Goal: Information Seeking & Learning: Learn about a topic

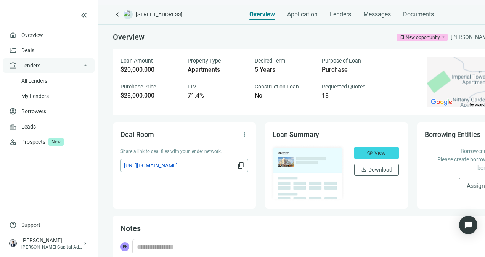
drag, startPoint x: 0, startPoint y: 0, endPoint x: 48, endPoint y: 66, distance: 81.4
click at [48, 66] on div "account_balance Lenders keyboard_arrow_up" at bounding box center [48, 65] width 91 height 15
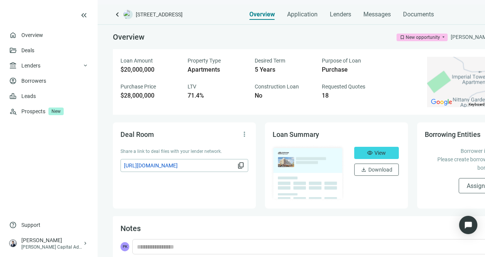
click at [120, 16] on span "keyboard_arrow_left" at bounding box center [117, 14] width 9 height 9
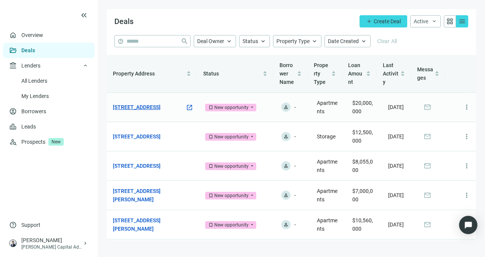
click at [150, 104] on link "[STREET_ADDRESS]" at bounding box center [137, 107] width 48 height 8
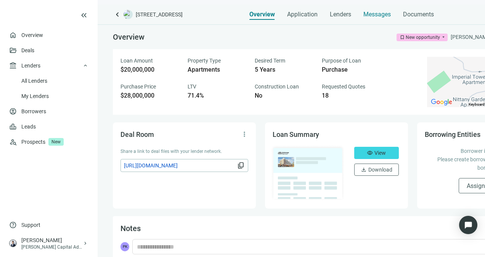
click at [374, 13] on span "Messages" at bounding box center [376, 14] width 27 height 7
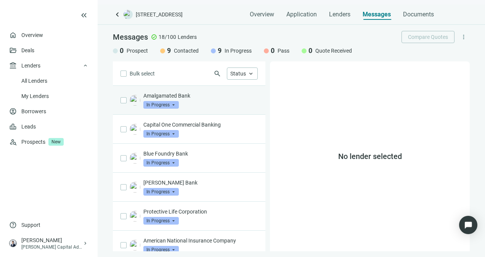
click at [209, 98] on p "Amalgamated Bank" at bounding box center [200, 96] width 114 height 8
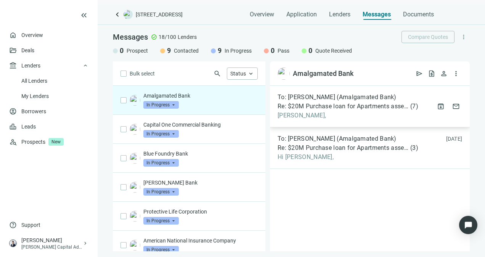
click at [352, 109] on span "Re: $20M Purchase loan for Apartments asset in [GEOGRAPHIC_DATA], [GEOGRAPHIC_D…" at bounding box center [342, 107] width 131 height 8
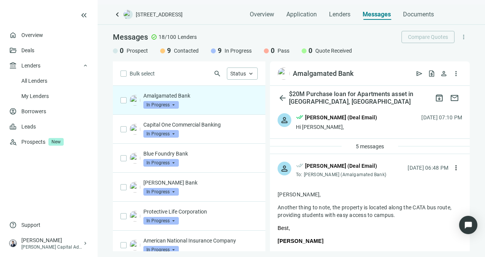
click at [166, 107] on span "In Progress" at bounding box center [160, 105] width 35 height 8
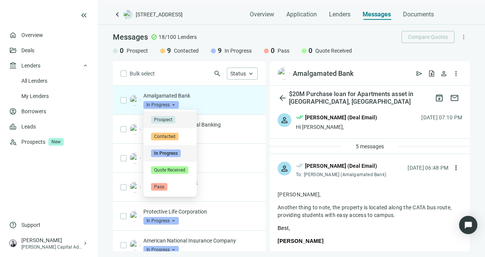
click at [375, 31] on div "Messages check_circle 18/100 Lenders Compare Quotes more_vert" at bounding box center [291, 37] width 357 height 12
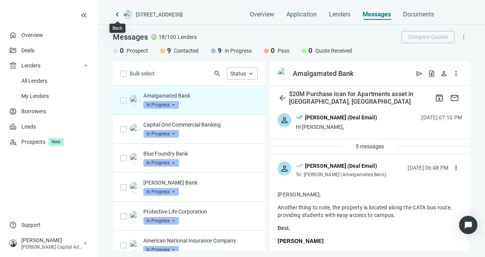
click at [115, 12] on span "keyboard_arrow_left" at bounding box center [117, 14] width 9 height 9
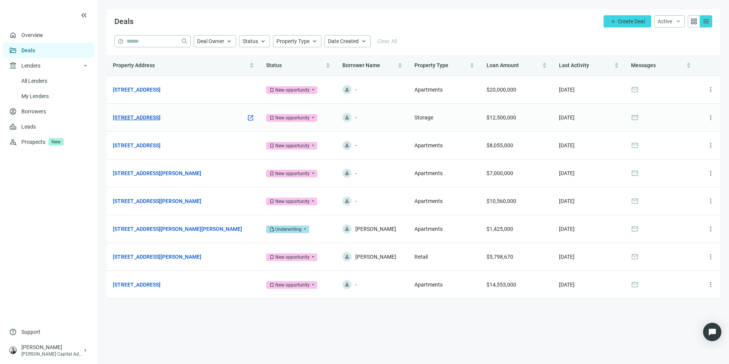
click at [160, 120] on link "[STREET_ADDRESS]" at bounding box center [137, 117] width 48 height 8
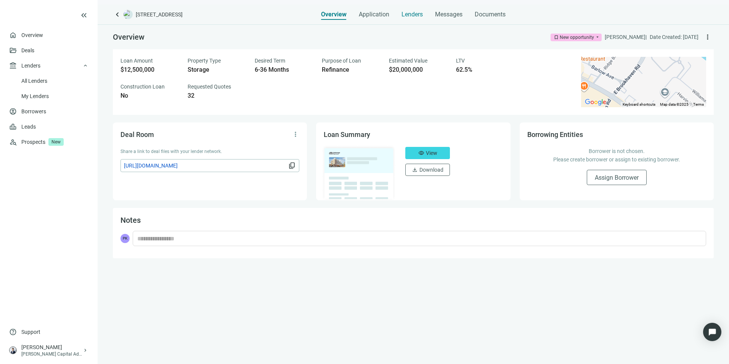
click at [409, 15] on span "Lenders" at bounding box center [411, 15] width 21 height 8
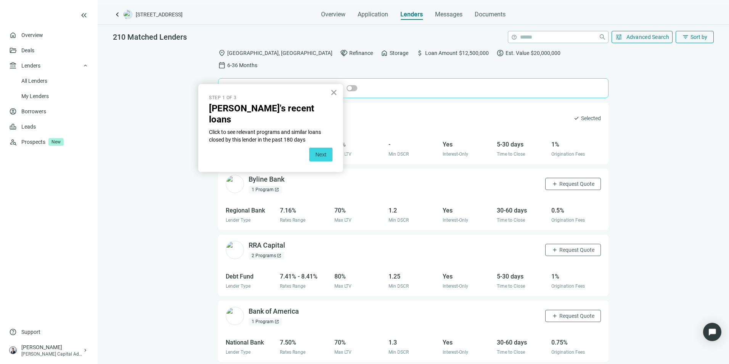
click at [334, 90] on button "×" at bounding box center [333, 92] width 7 height 12
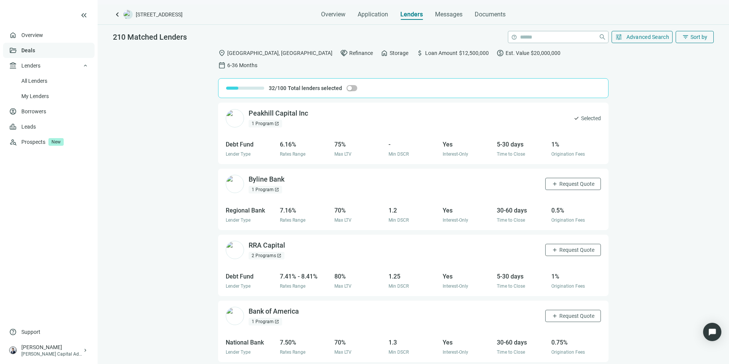
click at [35, 50] on link "Deals" at bounding box center [28, 50] width 14 height 6
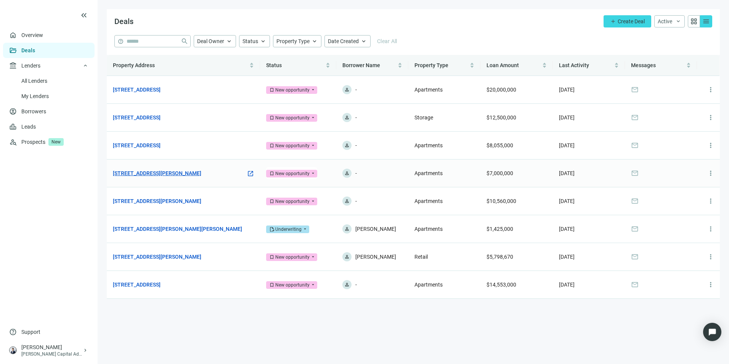
click at [175, 174] on link "[STREET_ADDRESS][PERSON_NAME]" at bounding box center [157, 173] width 88 height 8
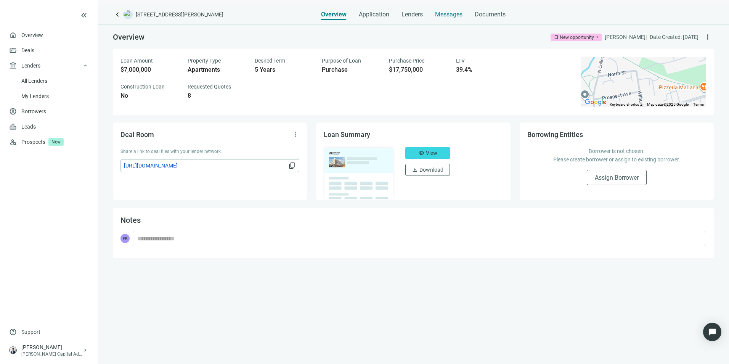
click at [435, 15] on span "Messages" at bounding box center [448, 14] width 27 height 7
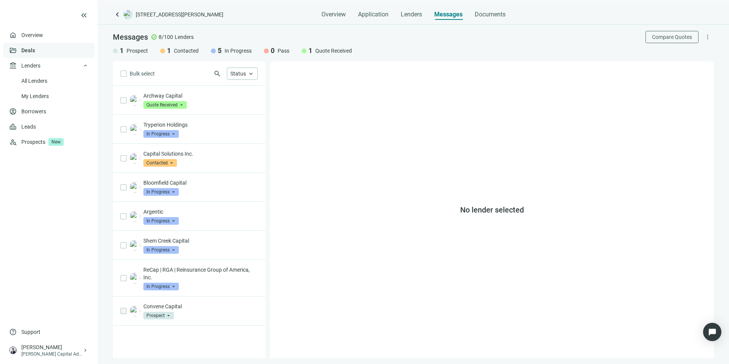
click at [35, 53] on link "Deals" at bounding box center [28, 50] width 14 height 6
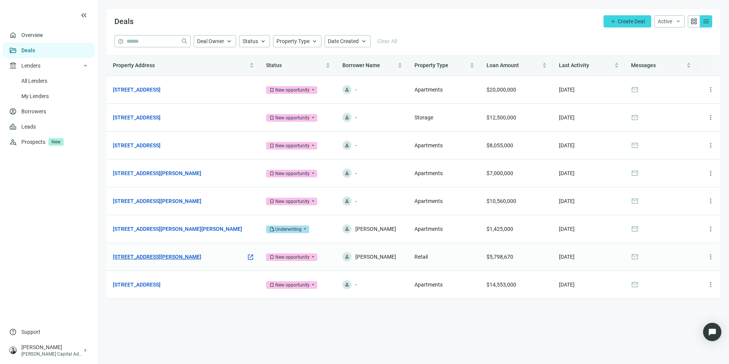
click at [197, 257] on link "[STREET_ADDRESS][PERSON_NAME]" at bounding box center [157, 256] width 88 height 8
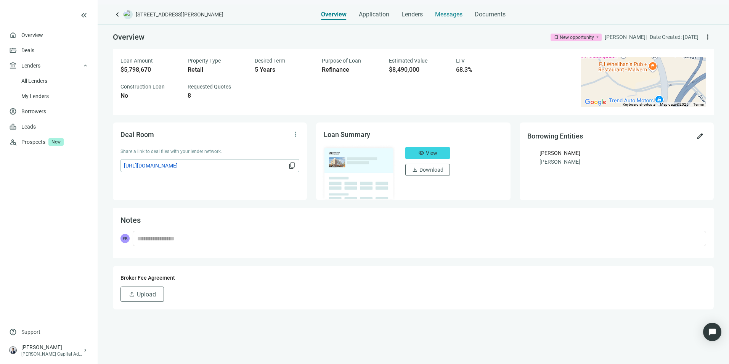
click at [449, 17] on span "Messages" at bounding box center [448, 14] width 27 height 7
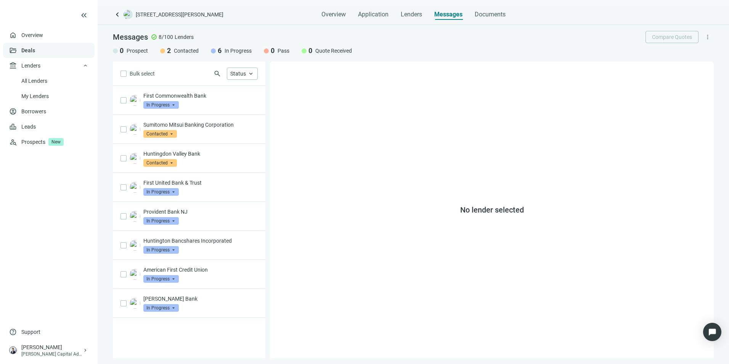
click at [35, 53] on link "Deals" at bounding box center [28, 50] width 14 height 6
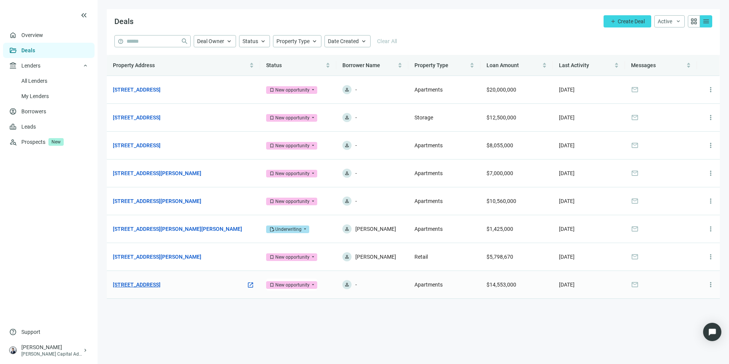
click at [160, 257] on link "[STREET_ADDRESS]" at bounding box center [137, 284] width 48 height 8
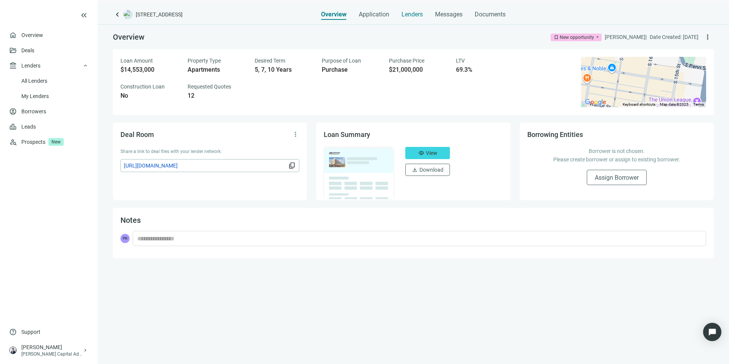
click at [414, 17] on span "Lenders" at bounding box center [411, 15] width 21 height 8
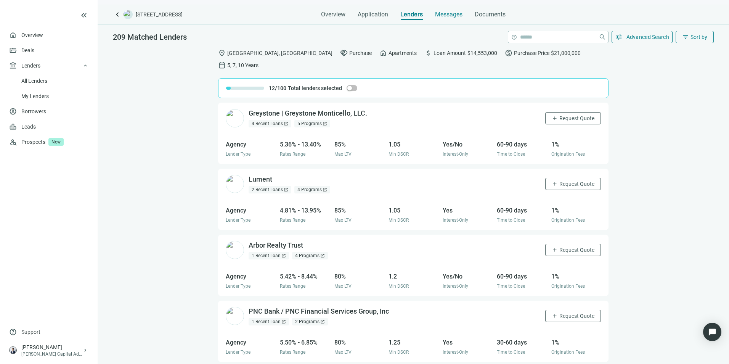
click at [443, 16] on span "Messages" at bounding box center [448, 14] width 27 height 7
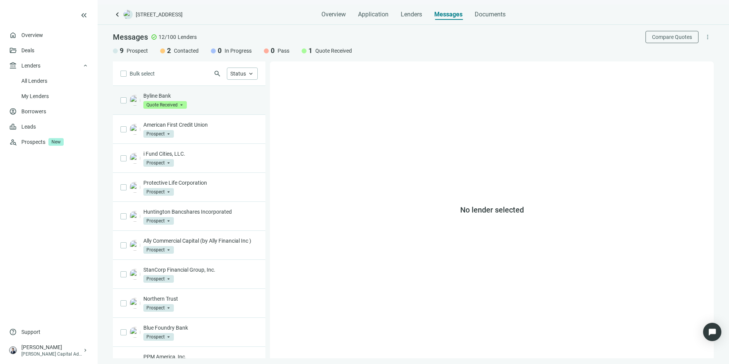
click at [235, 101] on div "Byline Bank Quote Received arrow_drop_down" at bounding box center [200, 100] width 114 height 17
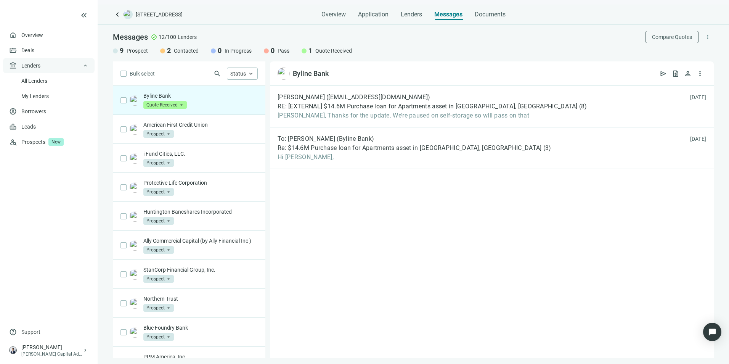
click at [49, 59] on div "account_balance Lenders keyboard_arrow_up" at bounding box center [48, 65] width 91 height 15
click at [35, 52] on link "Deals" at bounding box center [28, 50] width 14 height 6
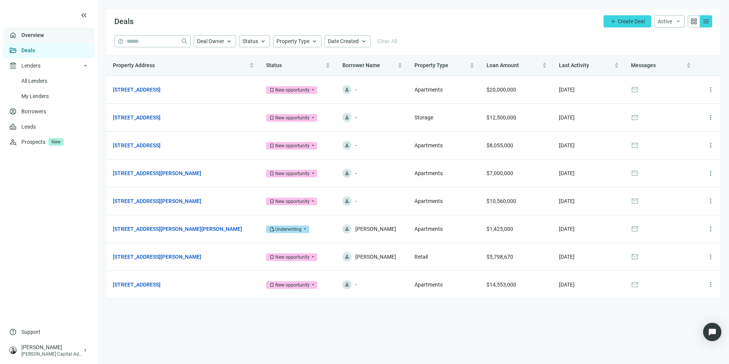
click at [44, 32] on link "Overview" at bounding box center [32, 35] width 22 height 6
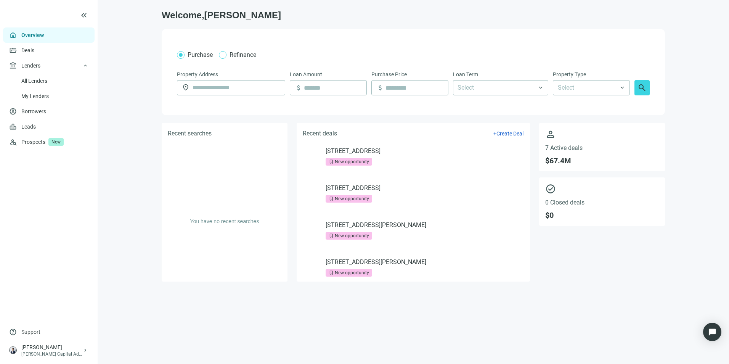
click at [228, 55] on span "Refinance" at bounding box center [242, 55] width 33 height 10
click at [194, 51] on span "Purchase" at bounding box center [200, 54] width 25 height 7
click at [227, 53] on span "Refinance" at bounding box center [242, 55] width 33 height 10
click at [188, 53] on span "Purchase" at bounding box center [200, 54] width 25 height 7
click at [35, 48] on link "Deals" at bounding box center [28, 50] width 14 height 6
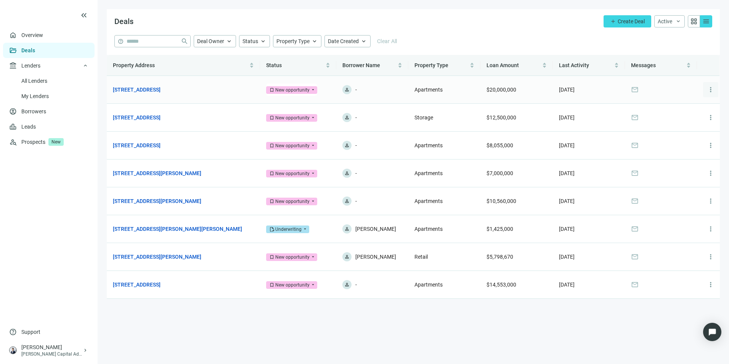
click at [484, 91] on span "more_vert" at bounding box center [711, 90] width 8 height 8
click at [444, 89] on td "Apartments" at bounding box center [444, 90] width 72 height 28
click at [160, 90] on link "[STREET_ADDRESS]" at bounding box center [137, 89] width 48 height 8
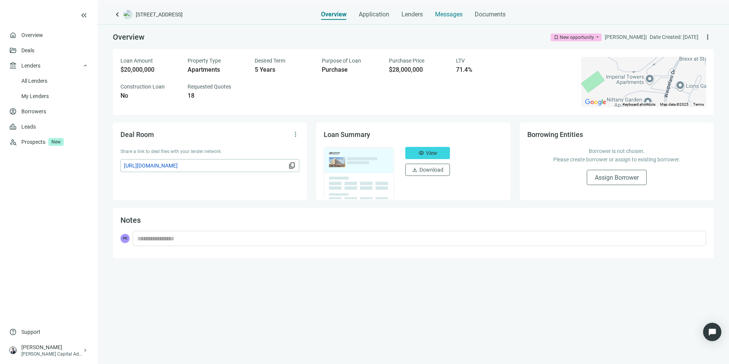
click at [439, 14] on span "Messages" at bounding box center [448, 14] width 27 height 7
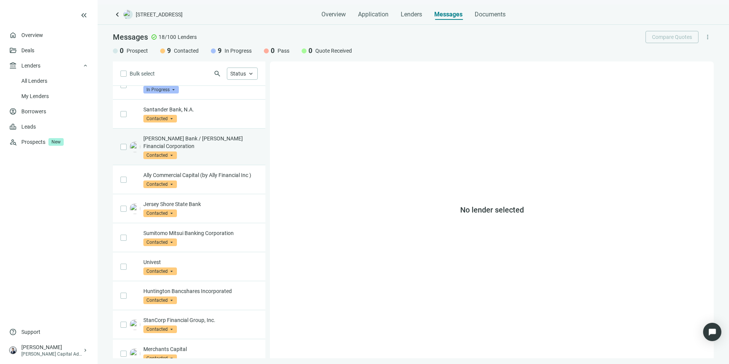
scroll to position [257, 0]
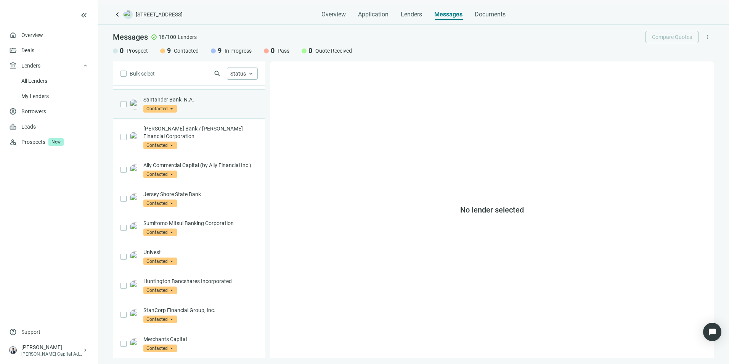
click at [222, 111] on div "Santander Bank, N.A. Contacted arrow_drop_down" at bounding box center [200, 104] width 114 height 17
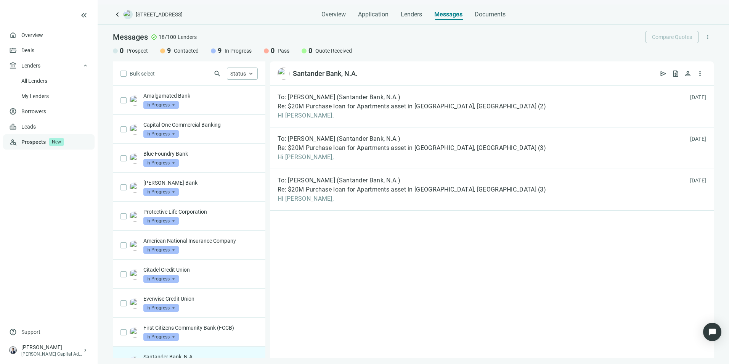
click at [78, 141] on link "Prospects New" at bounding box center [54, 141] width 67 height 15
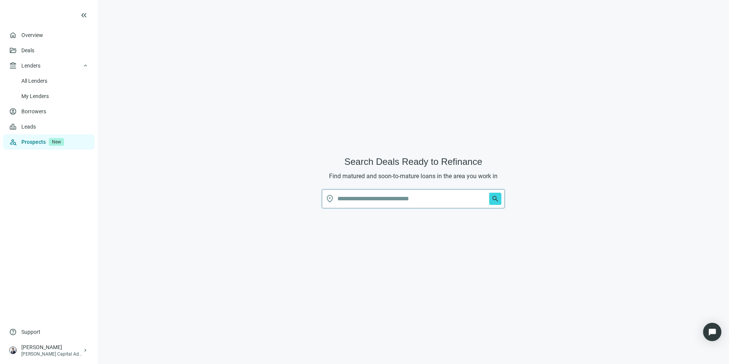
click at [405, 200] on input "text" at bounding box center [411, 198] width 149 height 18
click at [484, 192] on button "search" at bounding box center [495, 198] width 12 height 12
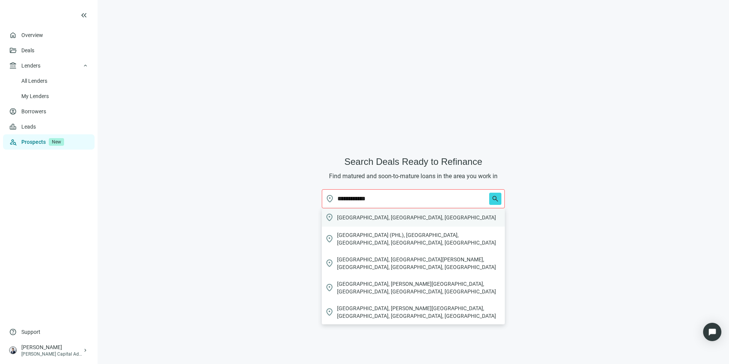
click at [395, 215] on div "location_on [GEOGRAPHIC_DATA], [GEOGRAPHIC_DATA], [GEOGRAPHIC_DATA]" at bounding box center [413, 217] width 183 height 18
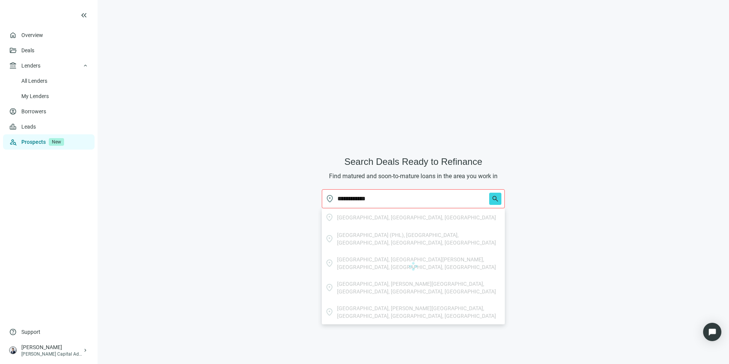
type input "**********"
click at [484, 199] on span "search" at bounding box center [493, 198] width 15 height 18
click at [484, 199] on span "search" at bounding box center [495, 199] width 8 height 8
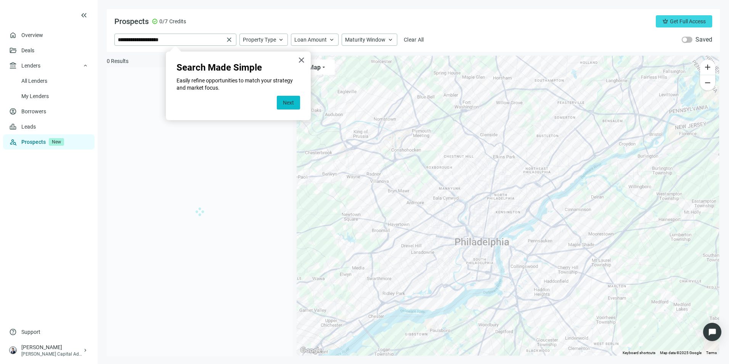
click at [292, 106] on button "Next" at bounding box center [288, 103] width 23 height 14
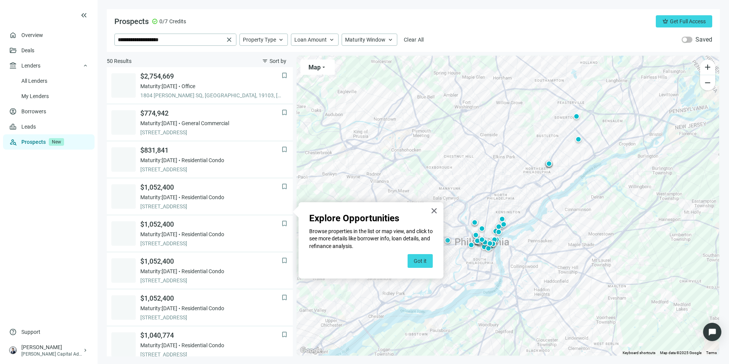
click at [417, 257] on button "Got it" at bounding box center [419, 261] width 25 height 14
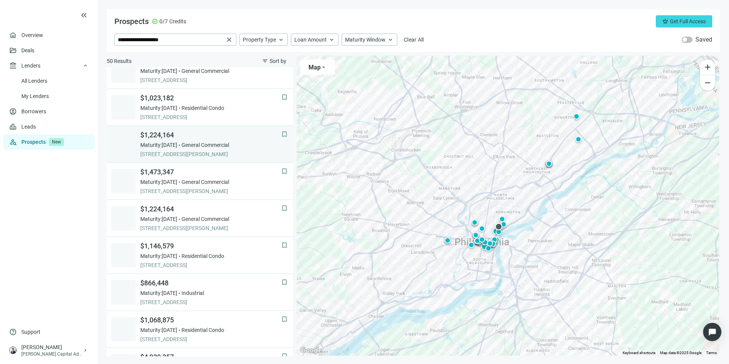
scroll to position [472, 0]
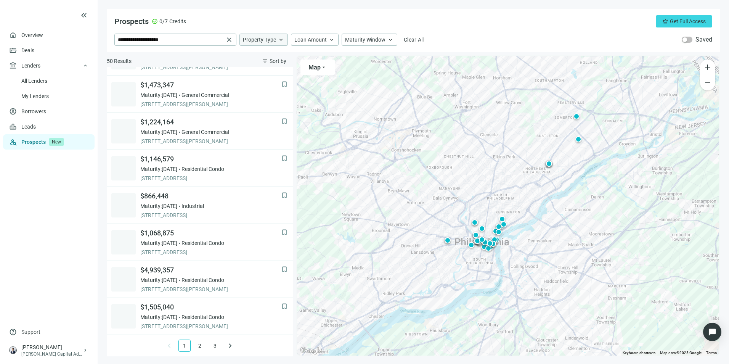
click at [279, 42] on span "keyboard_arrow_up" at bounding box center [280, 39] width 7 height 7
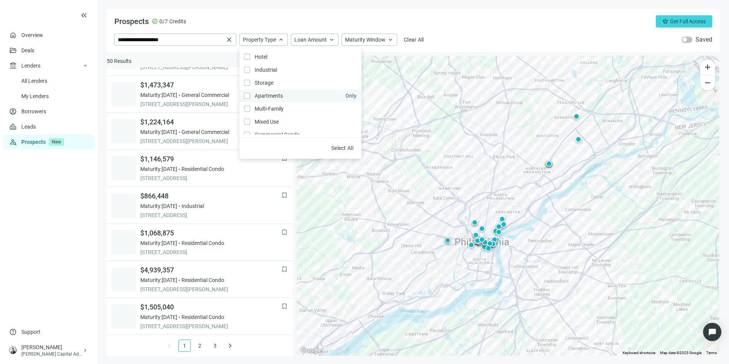
click at [248, 99] on label "Apartments Only" at bounding box center [300, 95] width 122 height 13
click at [484, 35] on div "**********" at bounding box center [413, 40] width 598 height 12
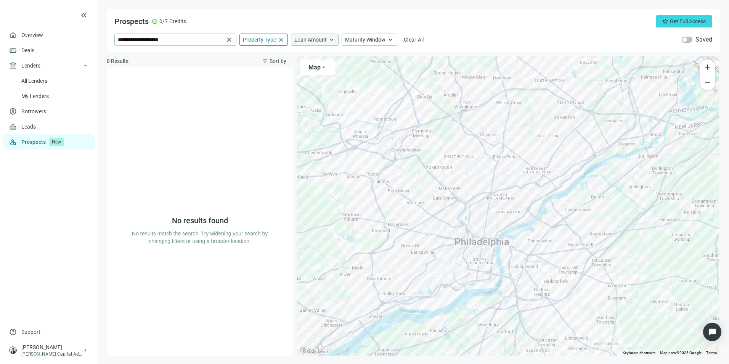
click at [306, 42] on span "Loan Amount" at bounding box center [310, 39] width 32 height 7
click at [435, 16] on div "Prospects check_circle 0/7 Credits crown Get Full Access" at bounding box center [413, 21] width 598 height 12
click at [258, 38] on span "Property Type" at bounding box center [259, 39] width 33 height 7
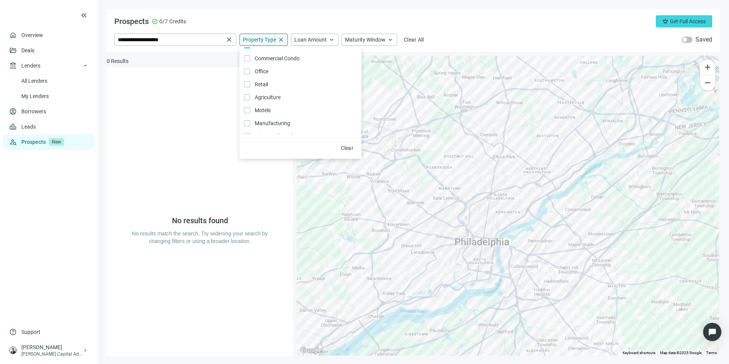
click at [268, 36] on span "Property Type" at bounding box center [259, 39] width 33 height 7
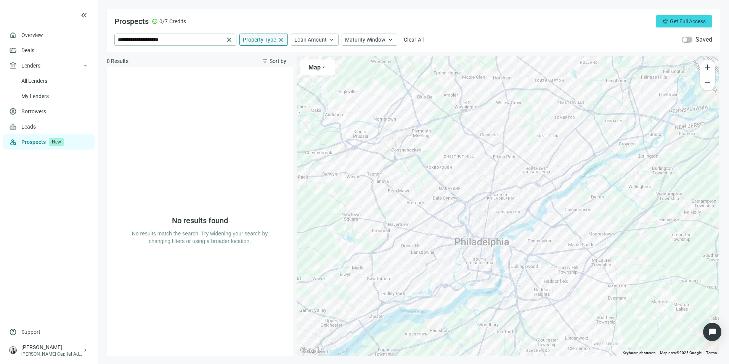
click at [268, 38] on span "Property Type" at bounding box center [259, 39] width 33 height 7
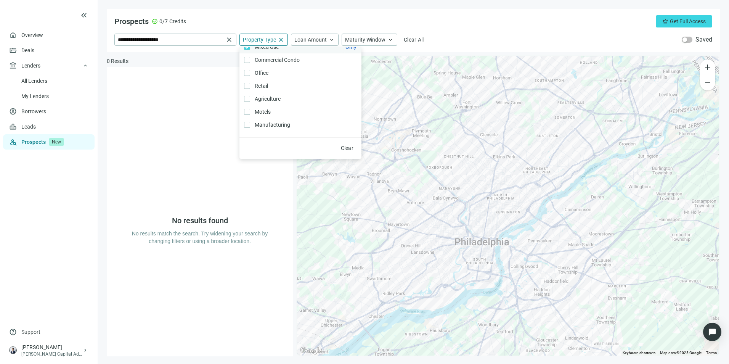
scroll to position [76, 0]
click at [251, 85] on span "Retail Only" at bounding box center [260, 84] width 21 height 8
click at [282, 90] on span "Residential Condo Only" at bounding box center [275, 86] width 50 height 8
click at [283, 79] on label "Residential - Duplex/ Triplex/ Quadplex Only" at bounding box center [300, 72] width 122 height 13
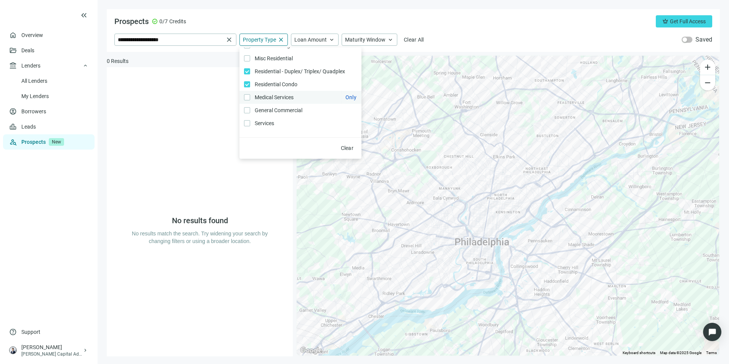
scroll to position [124, 0]
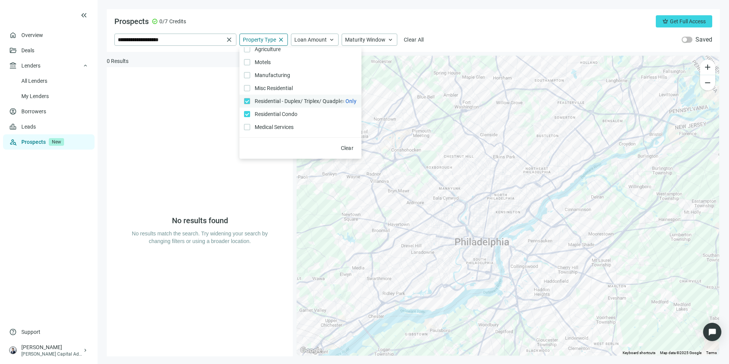
click at [282, 102] on span "Residential - Duplex/ Triplex/ Quadplex Only" at bounding box center [299, 101] width 98 height 8
click at [484, 30] on div "**********" at bounding box center [413, 30] width 613 height 43
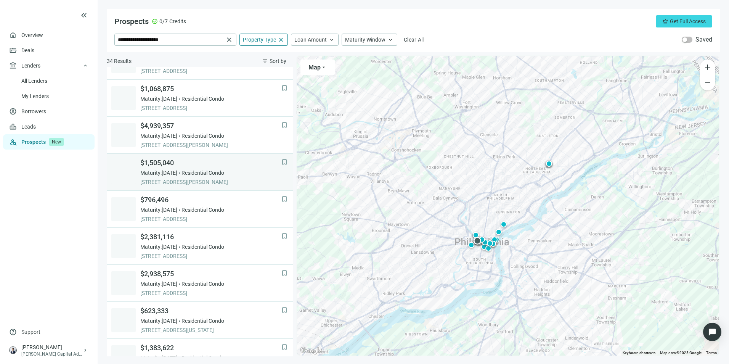
scroll to position [343, 0]
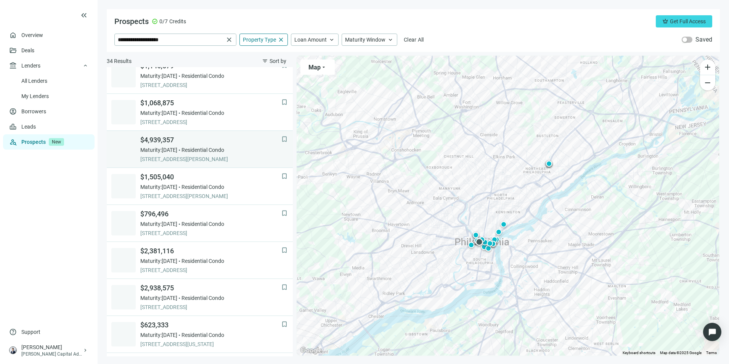
click at [246, 151] on div "Maturity: [DATE] Residential Condo" at bounding box center [210, 150] width 141 height 8
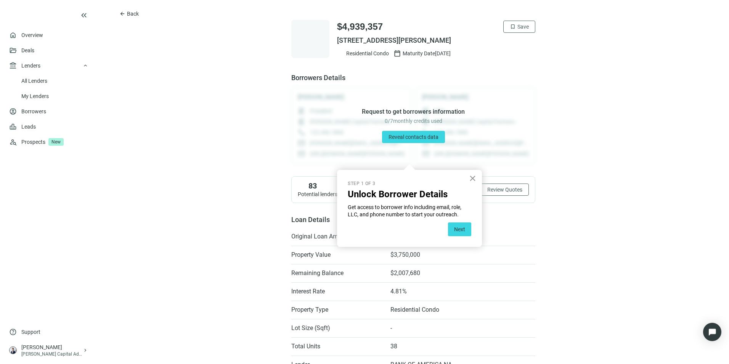
click at [472, 179] on button "×" at bounding box center [472, 178] width 7 height 12
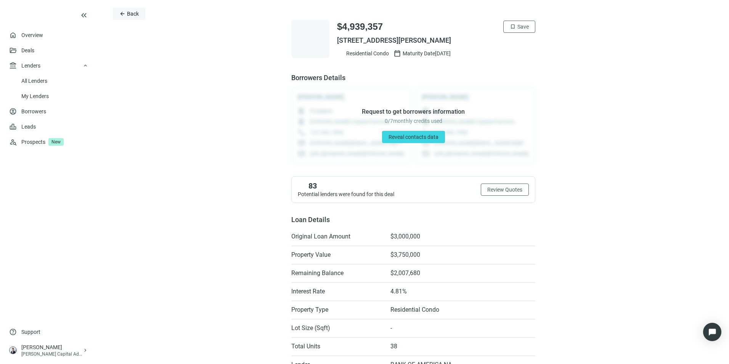
click at [118, 16] on button "arrow_back Back" at bounding box center [129, 14] width 32 height 12
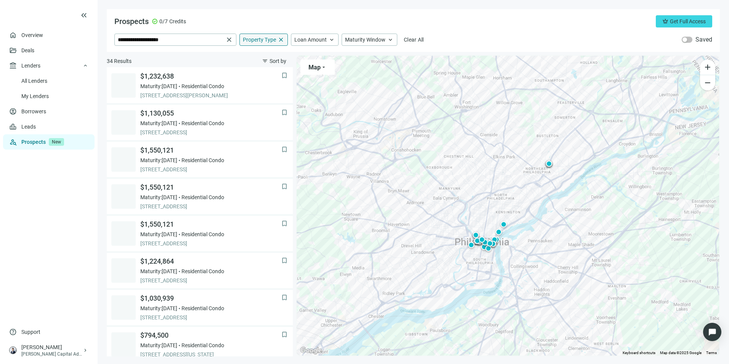
click at [281, 39] on span "close" at bounding box center [280, 39] width 7 height 7
drag, startPoint x: 153, startPoint y: 36, endPoint x: 90, endPoint y: 28, distance: 63.8
click at [90, 28] on div "**********" at bounding box center [364, 182] width 729 height 364
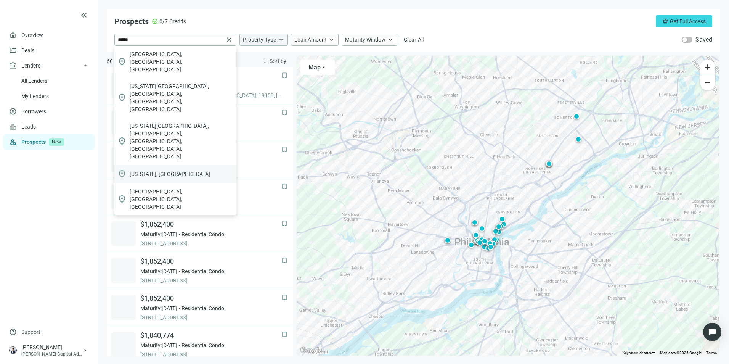
click at [193, 165] on div "location_on [US_STATE], [GEOGRAPHIC_DATA]" at bounding box center [175, 174] width 122 height 18
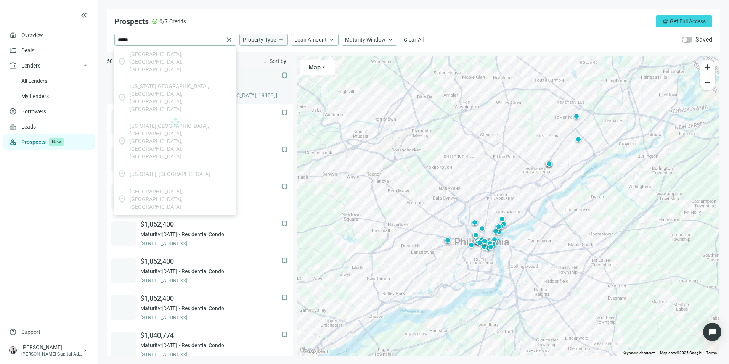
type input "**********"
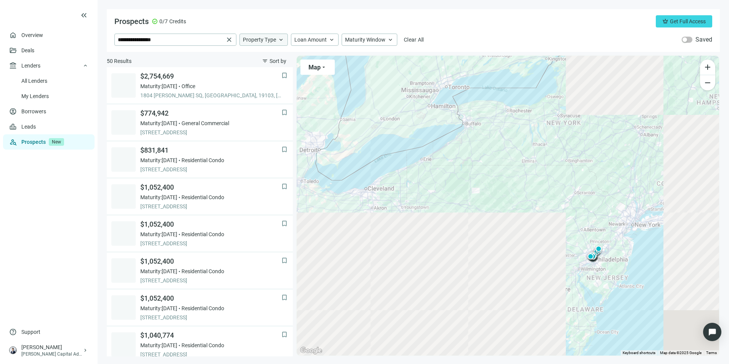
click at [270, 39] on span "Property Type" at bounding box center [259, 39] width 33 height 7
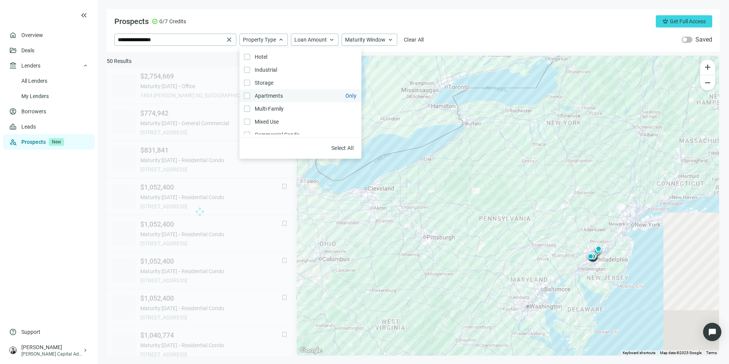
click at [282, 94] on span "Apartments Only" at bounding box center [268, 95] width 36 height 8
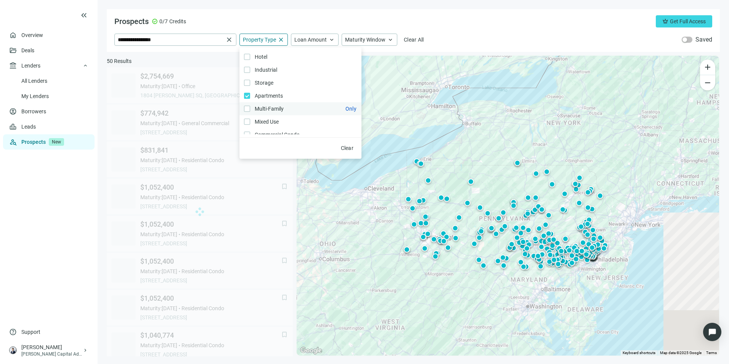
click at [277, 106] on span "Multi-Family Only" at bounding box center [268, 108] width 37 height 8
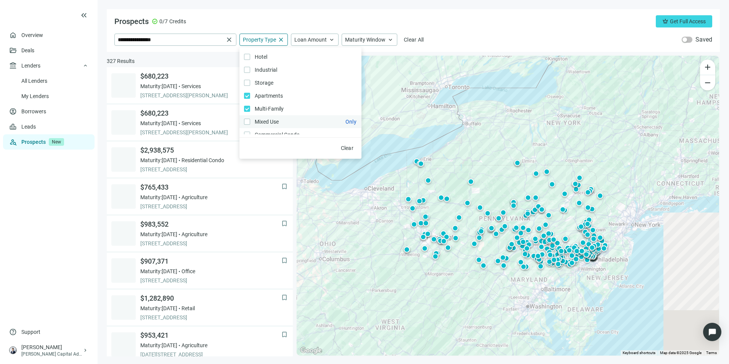
click at [293, 118] on label "Mixed Use Only" at bounding box center [300, 121] width 122 height 13
click at [455, 34] on div "**********" at bounding box center [413, 40] width 598 height 12
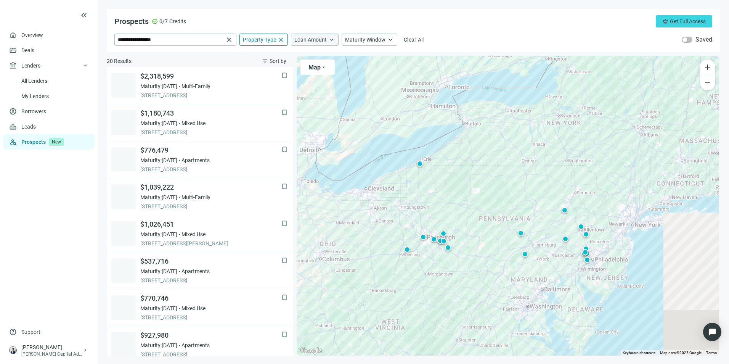
click at [328, 43] on span "keyboard_arrow_up" at bounding box center [331, 39] width 7 height 7
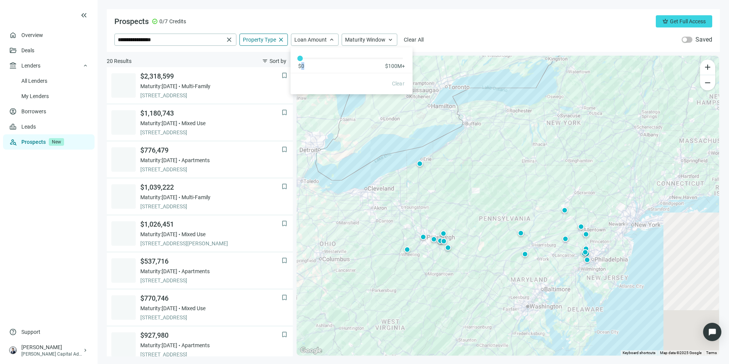
drag, startPoint x: 328, startPoint y: 43, endPoint x: 305, endPoint y: 63, distance: 30.3
click at [305, 63] on div "$0 $100M+" at bounding box center [351, 58] width 122 height 22
drag, startPoint x: 305, startPoint y: 63, endPoint x: 301, endPoint y: 61, distance: 4.1
click at [301, 60] on div at bounding box center [302, 58] width 4 height 4
click at [459, 13] on div "**********" at bounding box center [413, 30] width 613 height 43
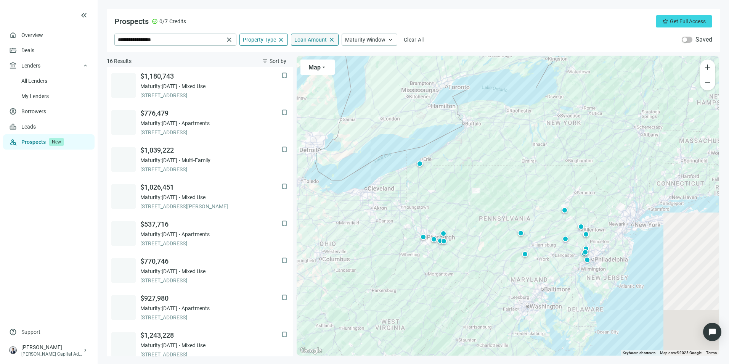
click at [308, 41] on span "Loan Amount" at bounding box center [310, 39] width 32 height 7
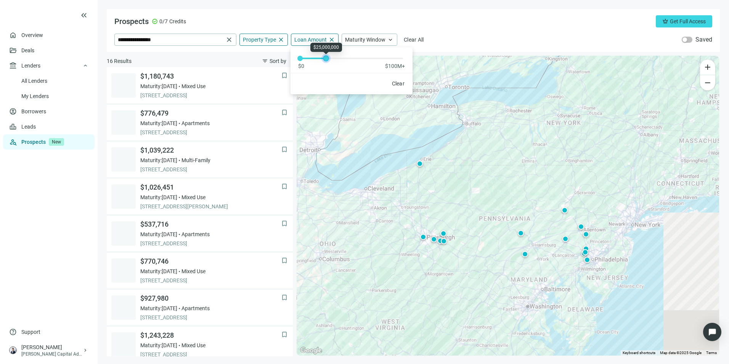
drag, startPoint x: 303, startPoint y: 58, endPoint x: 327, endPoint y: 60, distance: 24.1
click at [327, 60] on div at bounding box center [326, 58] width 4 height 4
drag, startPoint x: 327, startPoint y: 58, endPoint x: 342, endPoint y: 59, distance: 15.3
click at [342, 59] on div at bounding box center [341, 58] width 4 height 4
click at [430, 24] on div "Prospects check_circle 0/7 Credits crown Get Full Access" at bounding box center [413, 21] width 598 height 12
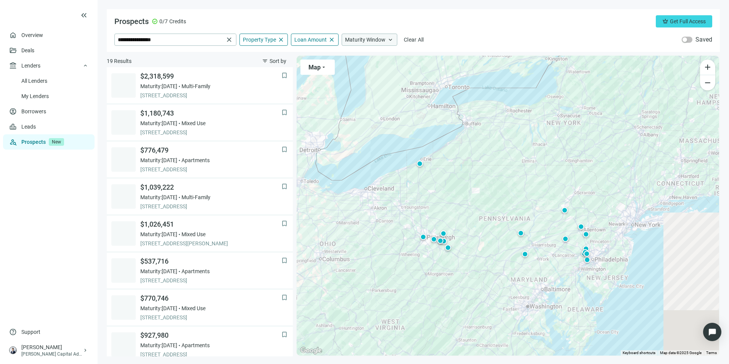
click at [380, 39] on span "Maturity Window" at bounding box center [365, 39] width 40 height 7
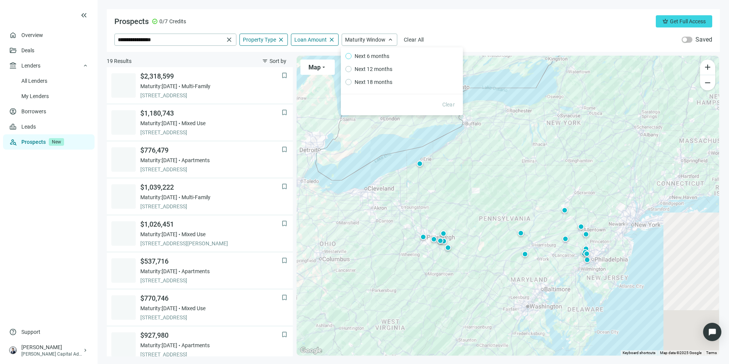
click at [362, 54] on span "Next 6 months" at bounding box center [371, 56] width 41 height 8
click at [463, 25] on div "Prospects check_circle 0/7 Credits crown Get Full Access" at bounding box center [413, 21] width 598 height 12
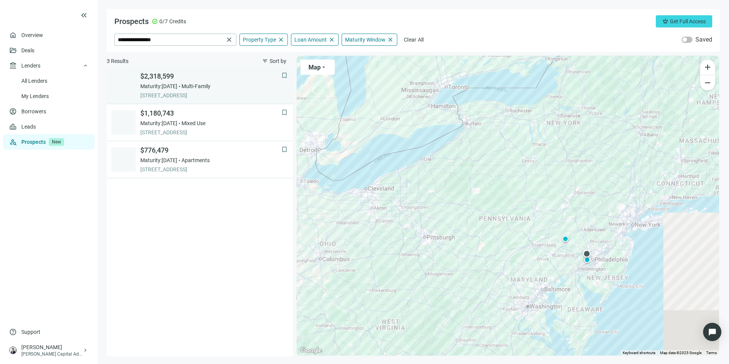
click at [238, 81] on div "$2,318,599 Maturity: [DATE] Multi-Family [STREET_ADDRESS]" at bounding box center [210, 85] width 141 height 27
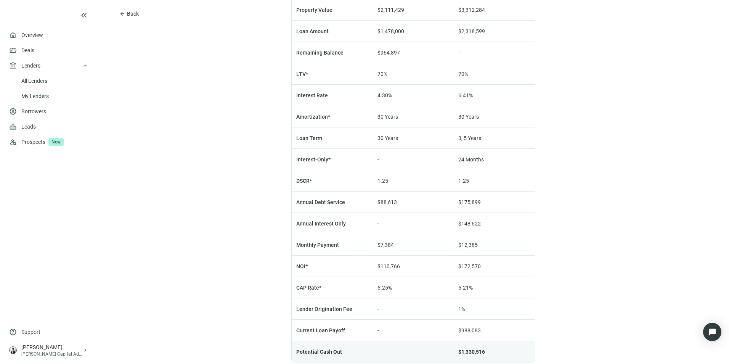
scroll to position [496, 0]
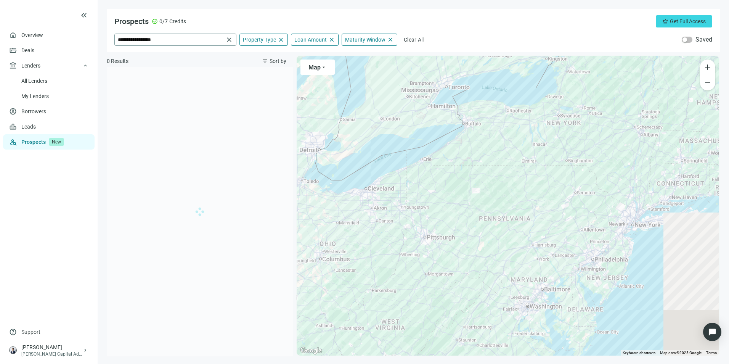
click at [231, 36] on span "close" at bounding box center [229, 40] width 8 height 8
click at [199, 37] on input "search" at bounding box center [171, 39] width 106 height 11
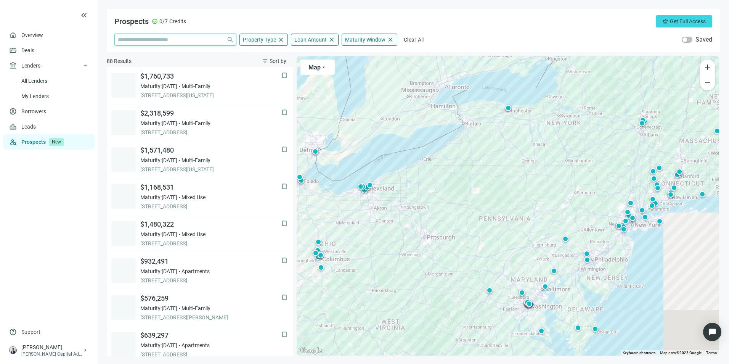
click at [200, 39] on input "search" at bounding box center [171, 39] width 106 height 11
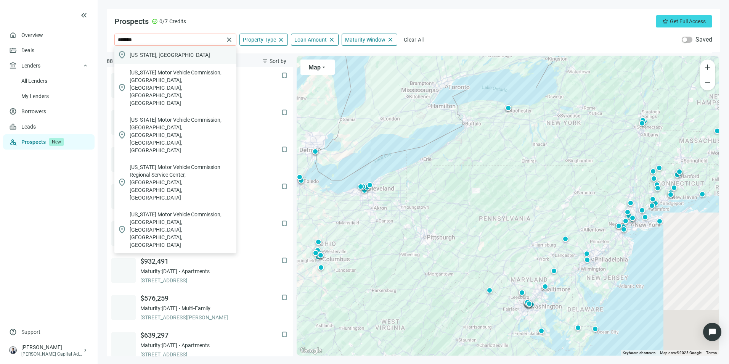
click at [194, 51] on div "location_on [US_STATE], [GEOGRAPHIC_DATA]" at bounding box center [175, 55] width 122 height 18
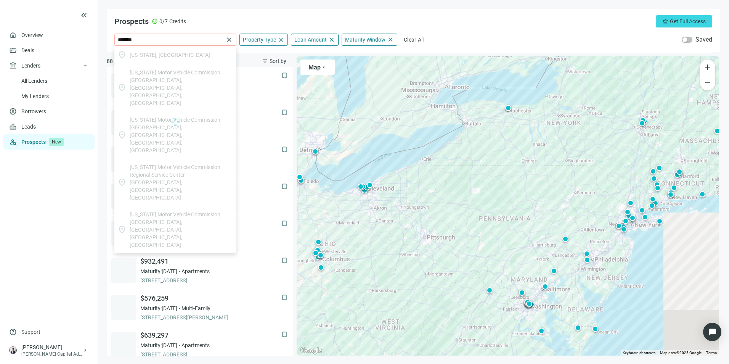
type input "**********"
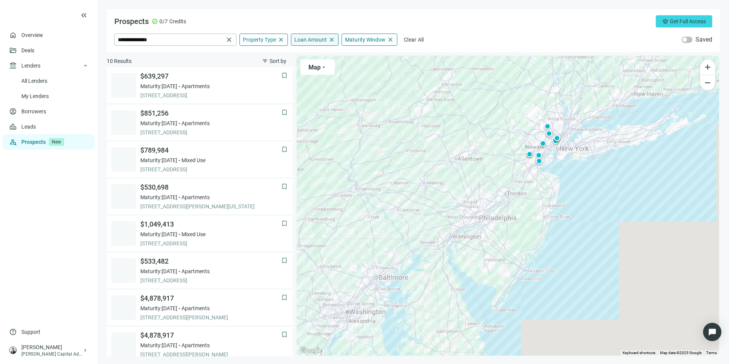
click at [318, 36] on div "Loan Amount close" at bounding box center [315, 40] width 48 height 12
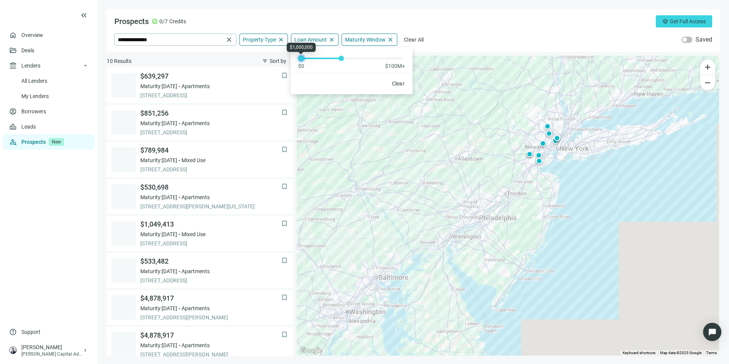
click at [302, 60] on div at bounding box center [301, 58] width 4 height 4
click at [397, 14] on div "**********" at bounding box center [413, 30] width 613 height 43
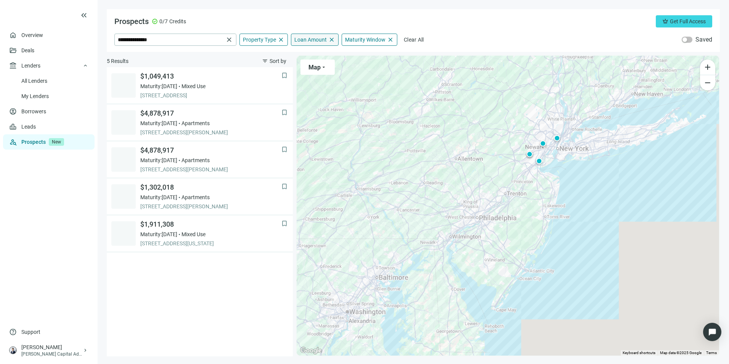
click at [318, 38] on span "Loan Amount" at bounding box center [310, 39] width 32 height 7
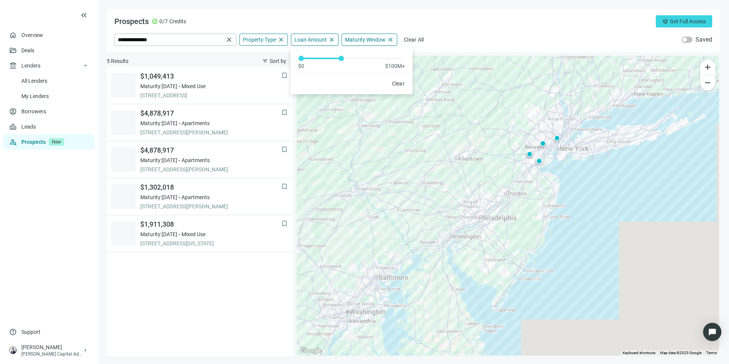
click at [317, 17] on div "Prospects check_circle 0/7 Credits crown Get Full Access" at bounding box center [413, 21] width 598 height 12
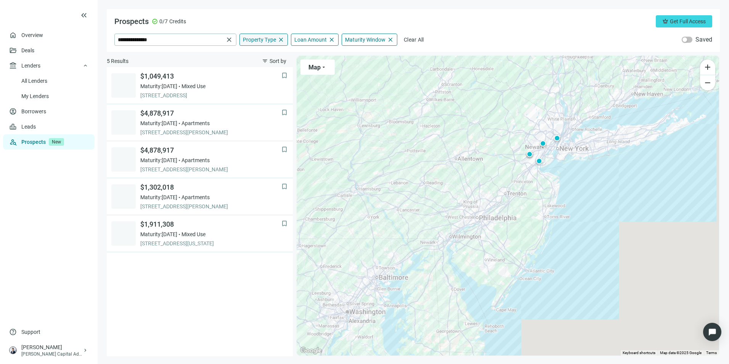
click at [261, 35] on div "Property Type close" at bounding box center [263, 40] width 48 height 12
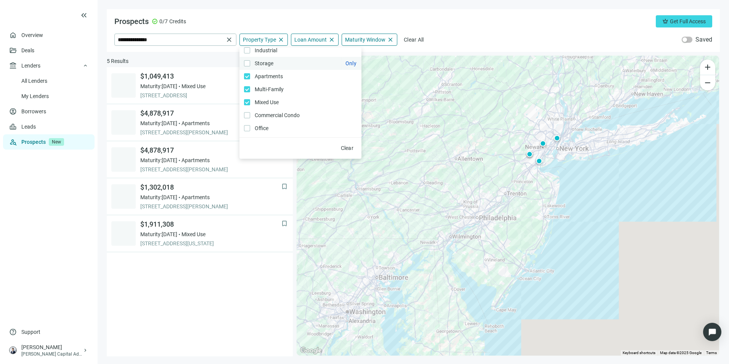
scroll to position [38, 0]
click at [265, 107] on span "Office Only" at bounding box center [260, 109] width 21 height 8
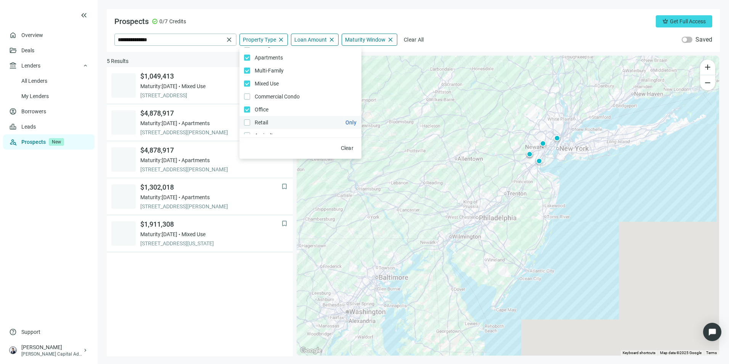
click at [263, 116] on label "Retail Only" at bounding box center [300, 122] width 122 height 13
click at [274, 82] on span "Storage Only" at bounding box center [263, 83] width 26 height 8
click at [444, 28] on div "**********" at bounding box center [413, 30] width 613 height 43
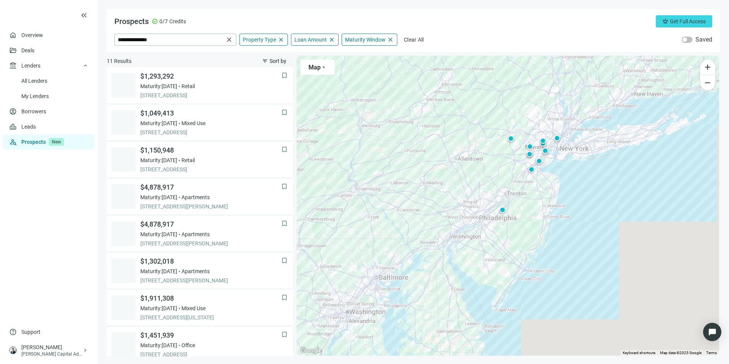
click at [280, 60] on span "Sort by" at bounding box center [277, 61] width 17 height 6
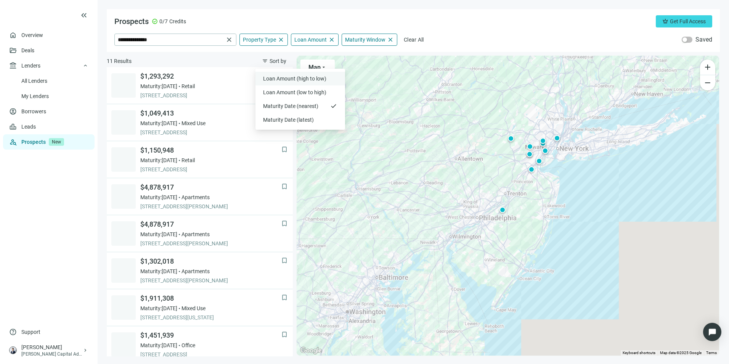
click at [290, 77] on span "Loan Amount (high to low)" at bounding box center [295, 79] width 65 height 8
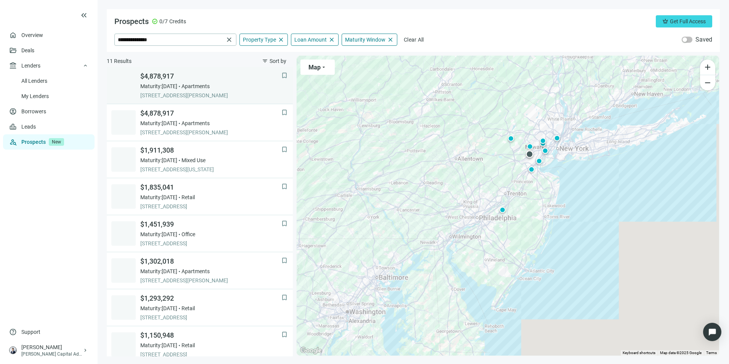
click at [228, 91] on div "$4,878,917 Maturity: [DATE] Apartments [STREET_ADDRESS][PERSON_NAME]" at bounding box center [210, 85] width 141 height 27
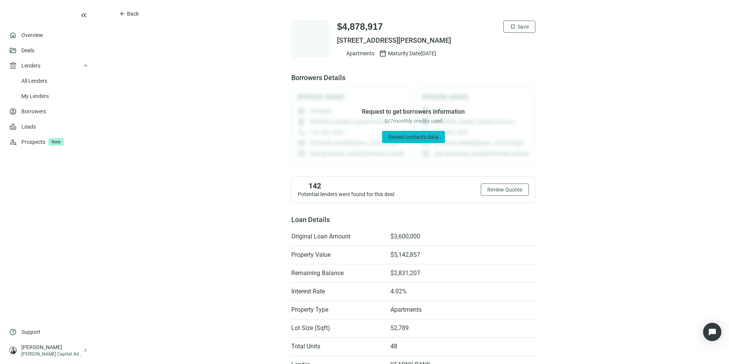
click at [436, 138] on button "Reveal contacts data" at bounding box center [413, 137] width 63 height 12
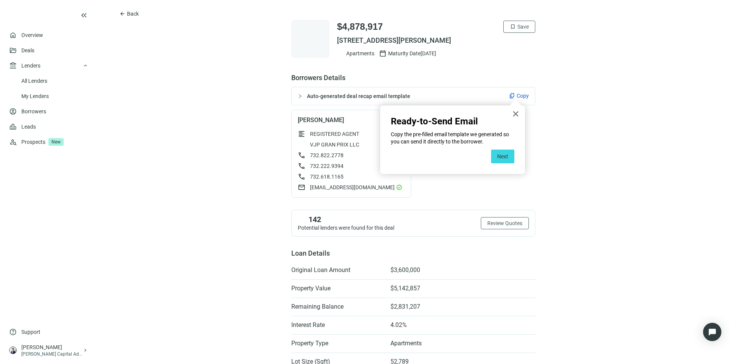
click at [484, 114] on button "×" at bounding box center [515, 113] width 7 height 12
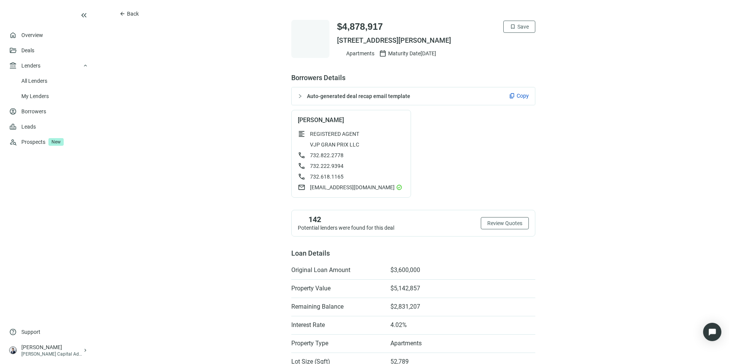
click at [292, 95] on div "Auto-generated deal recap email template content_copy Copy" at bounding box center [413, 96] width 243 height 18
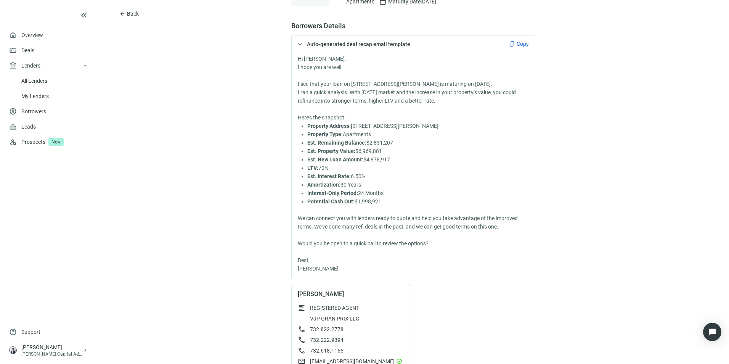
scroll to position [38, 0]
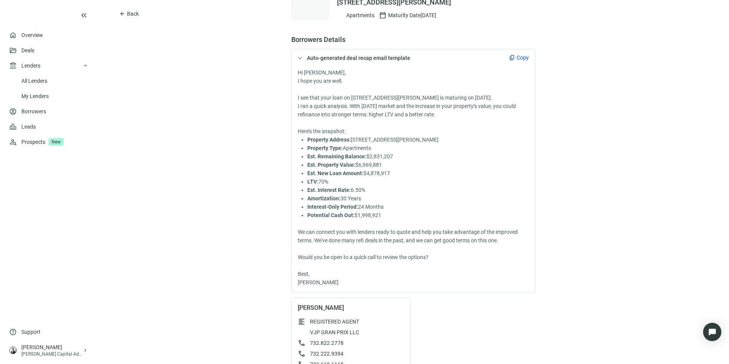
click at [484, 56] on span "Copy" at bounding box center [522, 58] width 12 height 8
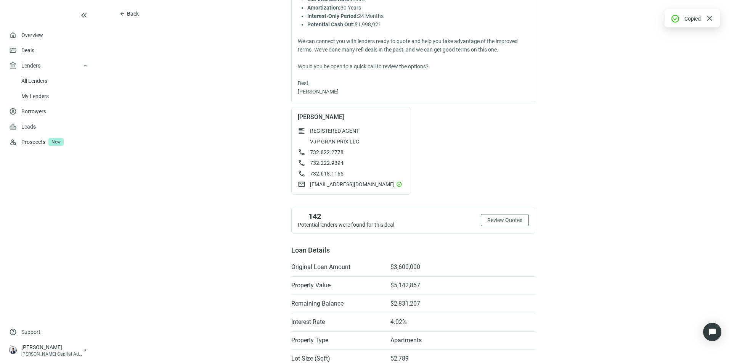
scroll to position [267, 0]
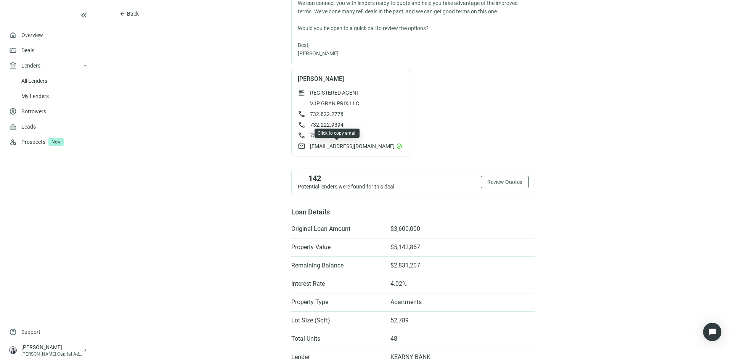
click at [359, 144] on span "[EMAIL_ADDRESS][DOMAIN_NAME]" at bounding box center [352, 146] width 85 height 8
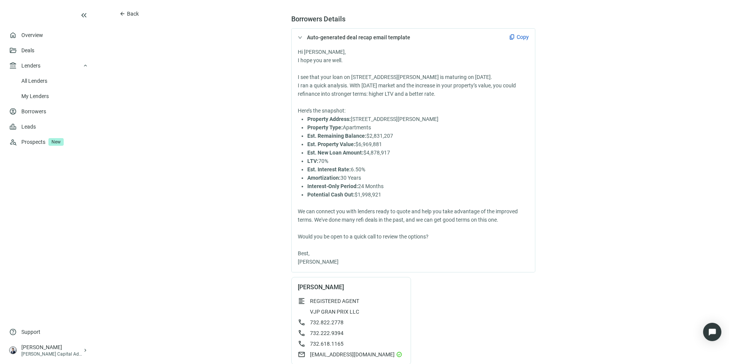
scroll to position [0, 0]
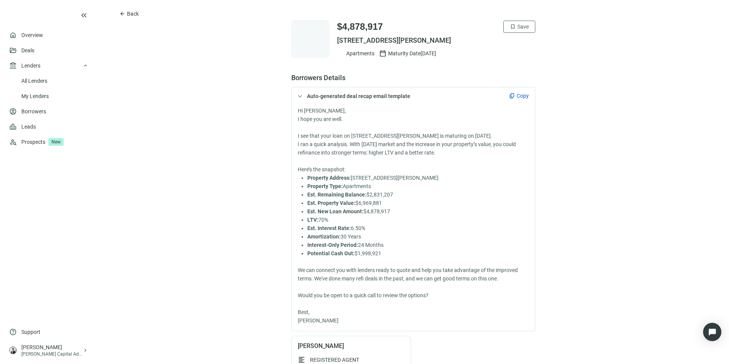
click at [484, 96] on span "Copy" at bounding box center [522, 96] width 12 height 8
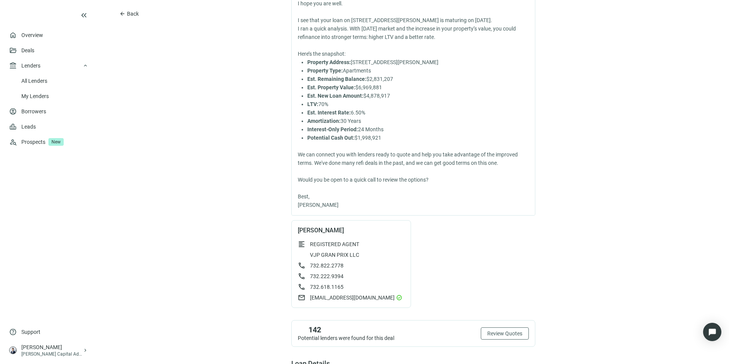
scroll to position [191, 0]
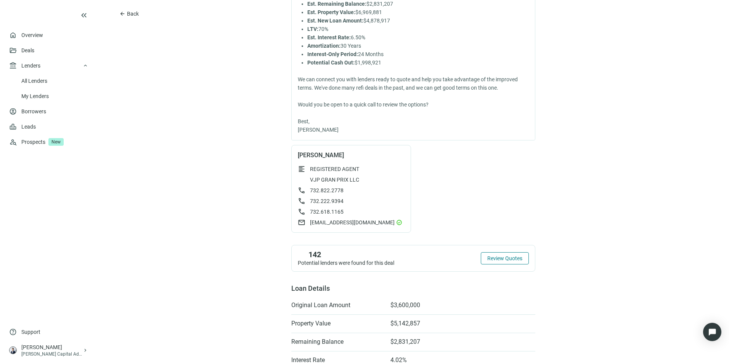
click at [484, 257] on span "Review Quotes" at bounding box center [504, 258] width 35 height 6
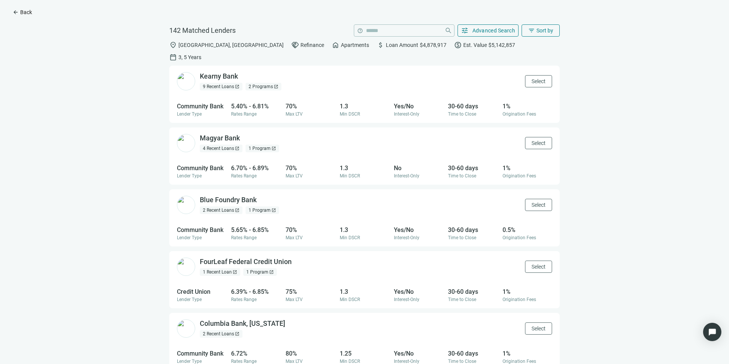
click at [18, 17] on button "arrow_back Back" at bounding box center [22, 12] width 32 height 12
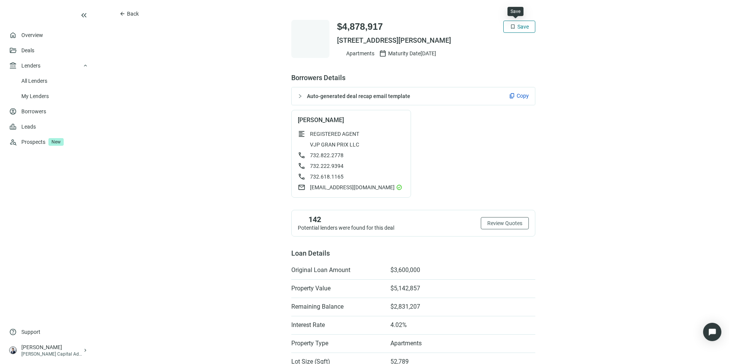
click at [484, 27] on span "Save" at bounding box center [522, 27] width 11 height 6
click at [329, 42] on div "$4,878,917 check Saved [STREET_ADDRESS][PERSON_NAME] Apartments calendar_today …" at bounding box center [413, 39] width 244 height 38
click at [62, 140] on span "New" at bounding box center [56, 142] width 15 height 8
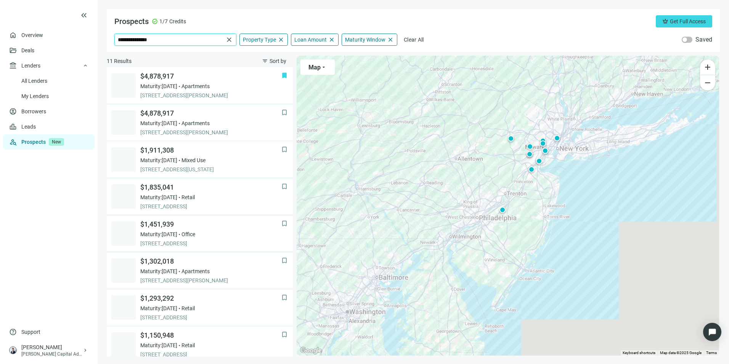
drag, startPoint x: 165, startPoint y: 42, endPoint x: 14, endPoint y: 27, distance: 152.4
click at [14, 27] on div "**********" at bounding box center [364, 182] width 729 height 364
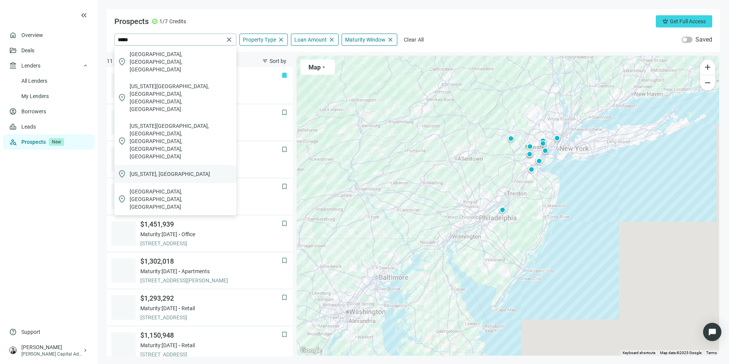
click at [149, 170] on span "[US_STATE], [GEOGRAPHIC_DATA]" at bounding box center [170, 174] width 80 height 8
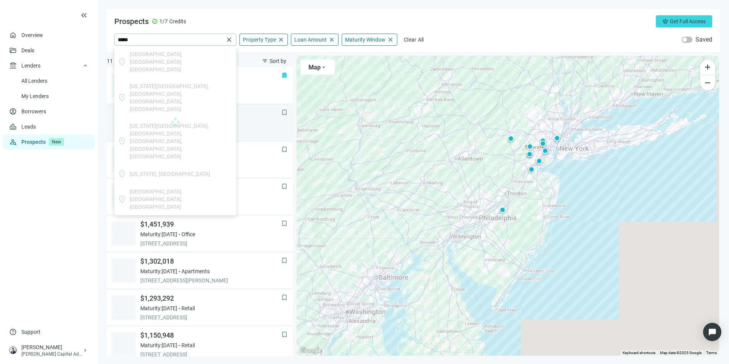
type input "**********"
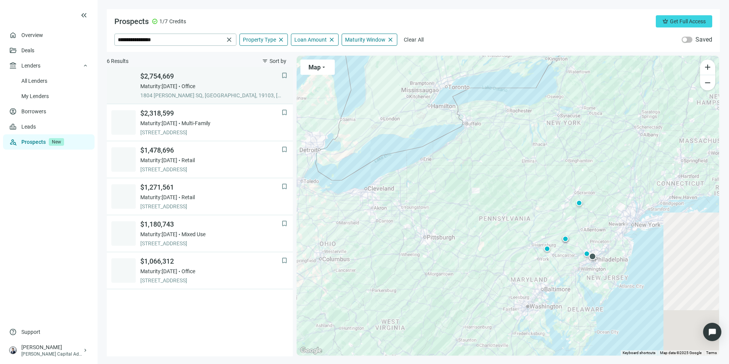
click at [176, 96] on span "1804 [PERSON_NAME] SQ, [GEOGRAPHIC_DATA], 19103, [GEOGRAPHIC_DATA]" at bounding box center [210, 95] width 141 height 8
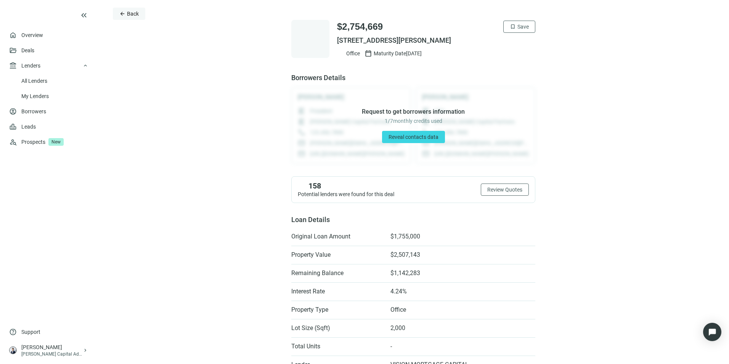
click at [123, 14] on span "arrow_back" at bounding box center [122, 14] width 6 height 6
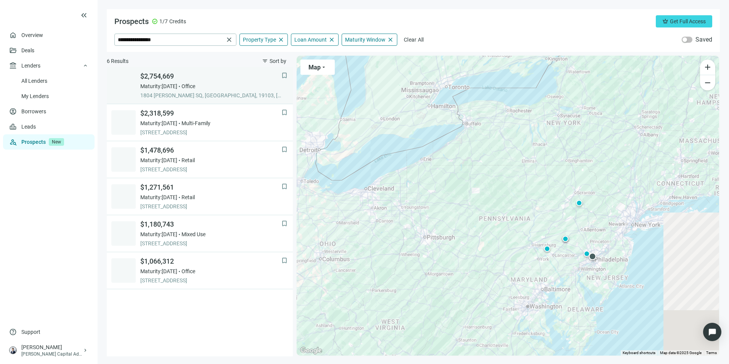
click at [172, 88] on span "Maturity: [DATE]" at bounding box center [158, 86] width 37 height 8
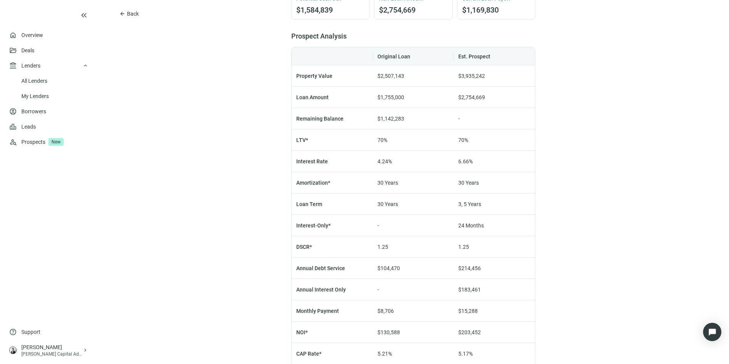
scroll to position [406, 0]
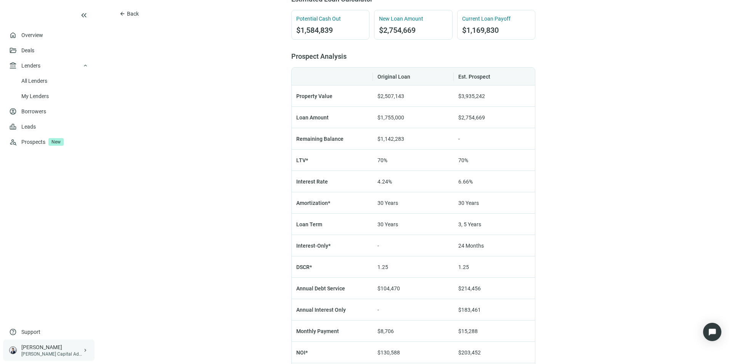
click at [73, 257] on div "[PERSON_NAME]" at bounding box center [51, 347] width 61 height 8
click at [157, 158] on div "arrow_back Back $2,754,669 bookmark Save 1804 [PERSON_NAME] SQ, [GEOGRAPHIC_DAT…" at bounding box center [413, 36] width 631 height 884
click at [484, 103] on div "arrow_back Back $2,754,669 bookmark Save 1804 [PERSON_NAME] SQ, [GEOGRAPHIC_DAT…" at bounding box center [413, 36] width 631 height 884
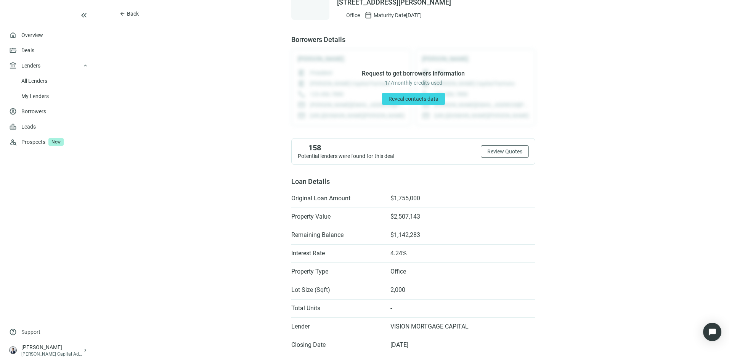
scroll to position [0, 0]
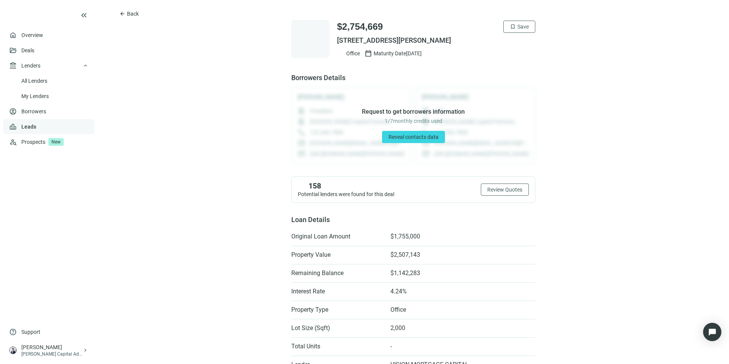
click at [36, 128] on link "Leads" at bounding box center [28, 126] width 15 height 6
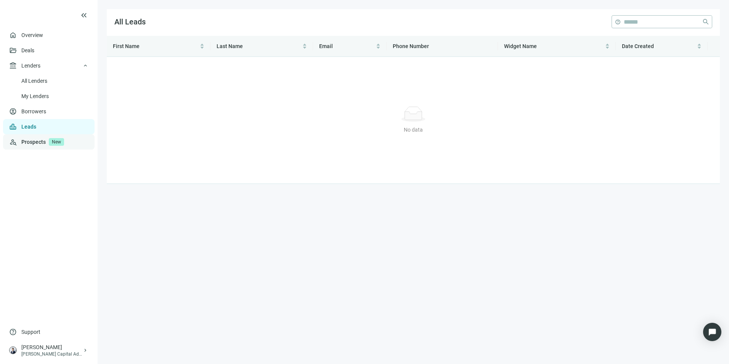
click at [58, 144] on span "New" at bounding box center [56, 142] width 15 height 8
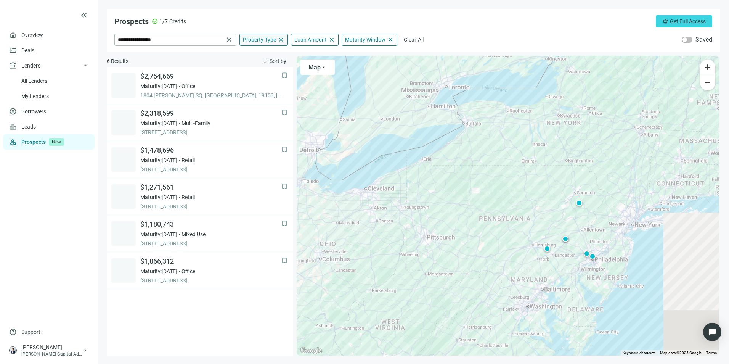
click at [256, 38] on span "Property Type" at bounding box center [259, 39] width 33 height 7
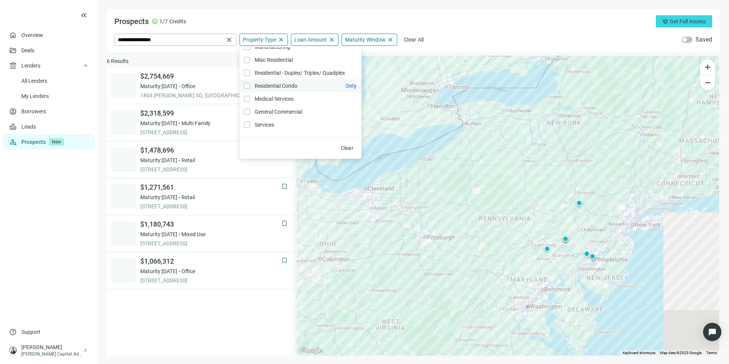
scroll to position [162, 0]
click at [308, 95] on label "Medical Services Only" at bounding box center [300, 97] width 122 height 13
click at [308, 97] on label "Medical Services Only" at bounding box center [300, 97] width 122 height 13
click at [176, 41] on input "**********" at bounding box center [171, 39] width 106 height 11
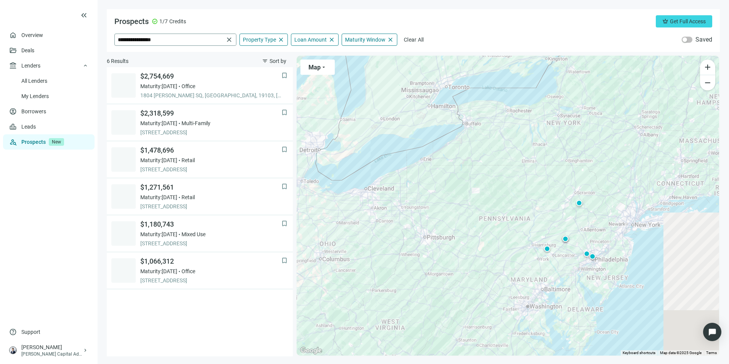
click at [230, 40] on span "close" at bounding box center [229, 40] width 8 height 8
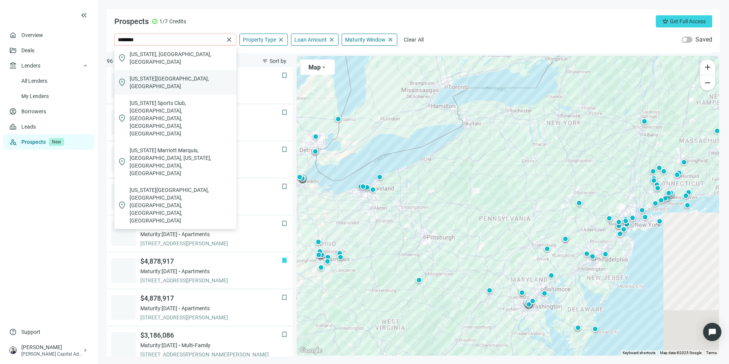
click at [187, 70] on div "location_on [US_STATE][GEOGRAPHIC_DATA], [GEOGRAPHIC_DATA]" at bounding box center [175, 82] width 122 height 24
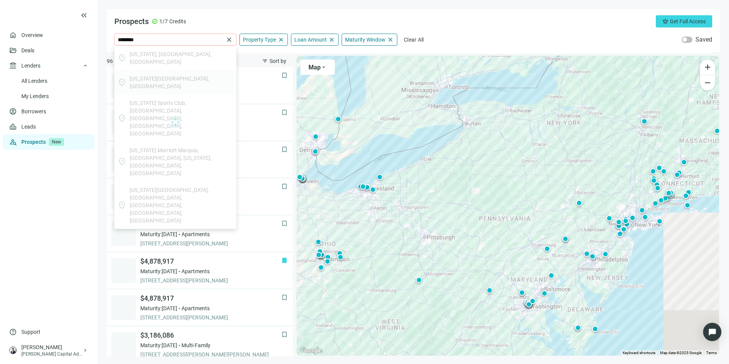
type input "**********"
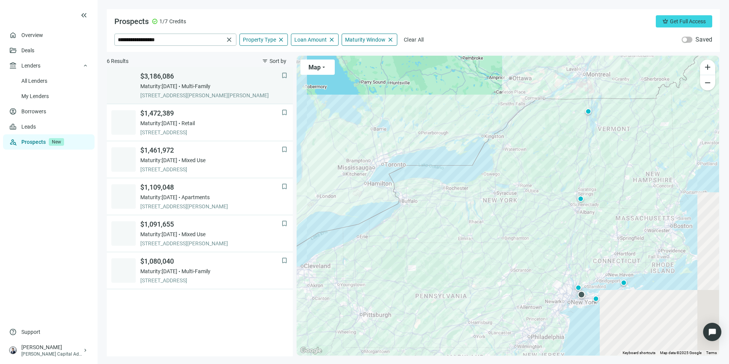
click at [210, 83] on span "Multi-Family" at bounding box center [195, 86] width 29 height 8
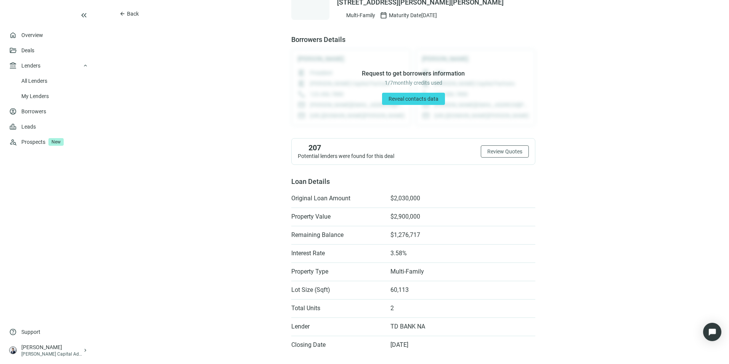
scroll to position [76, 0]
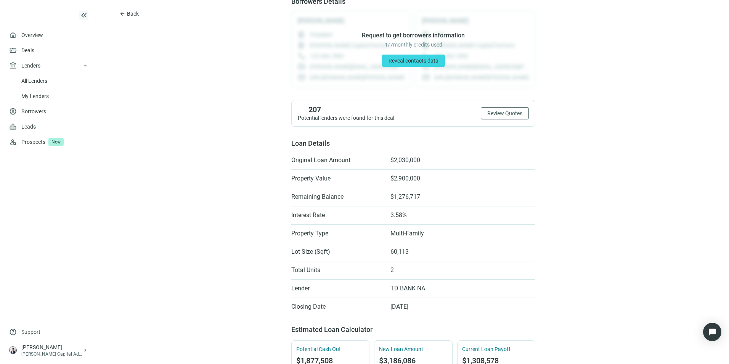
click at [81, 14] on span "keyboard_double_arrow_left" at bounding box center [83, 15] width 9 height 9
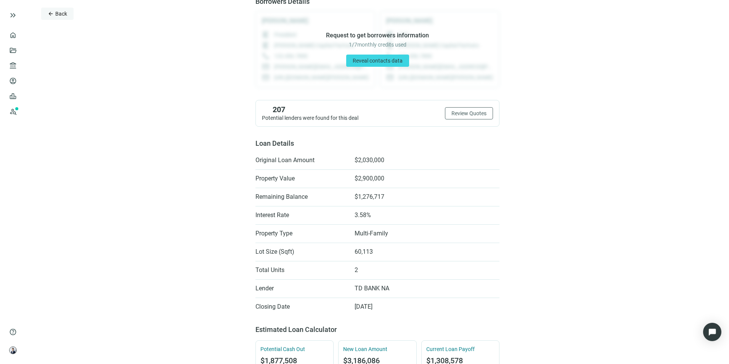
click at [70, 11] on button "arrow_back Back" at bounding box center [57, 14] width 32 height 12
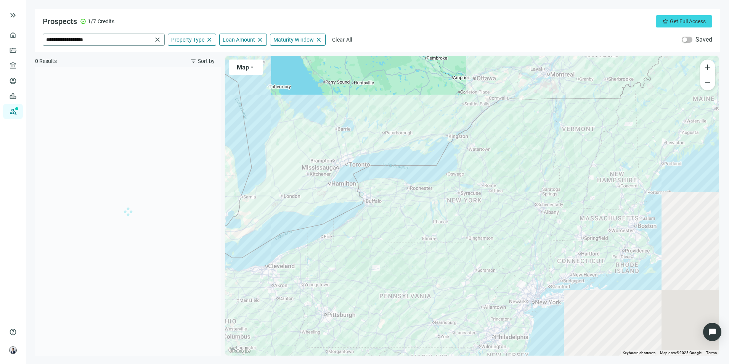
click at [159, 38] on span "close" at bounding box center [158, 40] width 8 height 8
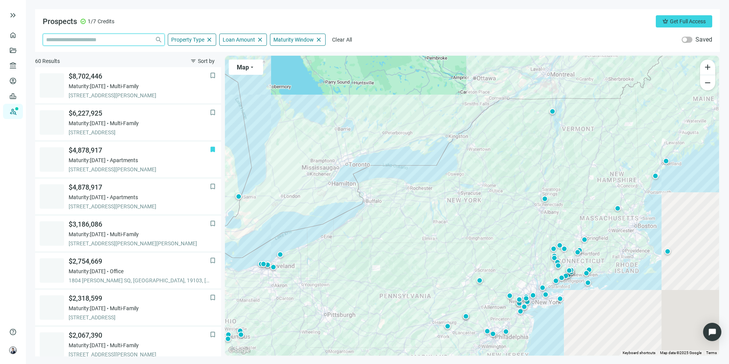
click at [117, 36] on input "search" at bounding box center [99, 39] width 106 height 11
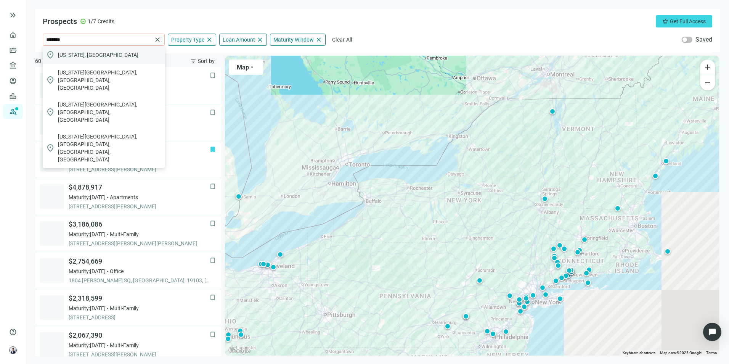
click at [121, 48] on div "location_on [US_STATE], [GEOGRAPHIC_DATA]" at bounding box center [104, 55] width 122 height 18
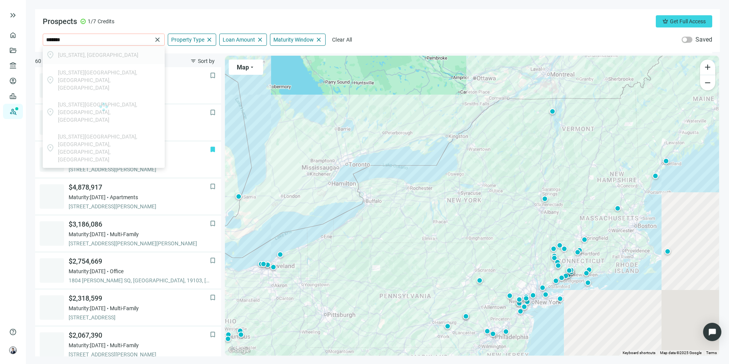
type input "**********"
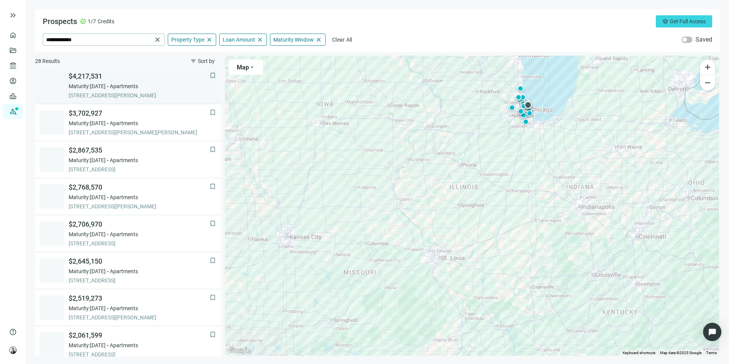
click at [165, 83] on div "Maturity: [DATE] Apartments" at bounding box center [139, 86] width 141 height 8
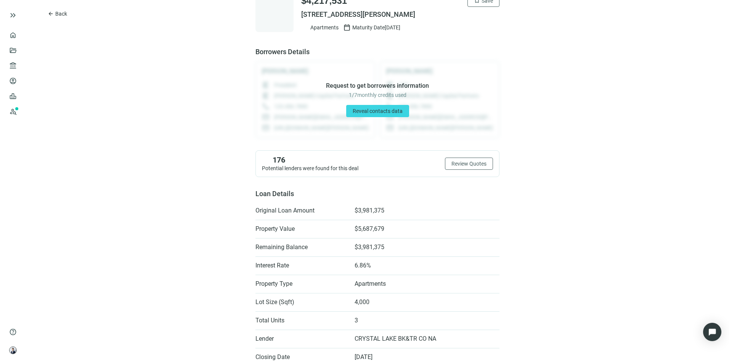
scroll to position [38, 0]
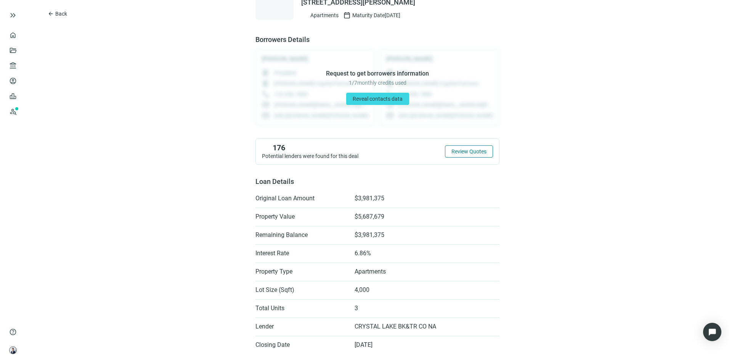
click at [451, 149] on span "Review Quotes" at bounding box center [468, 151] width 35 height 6
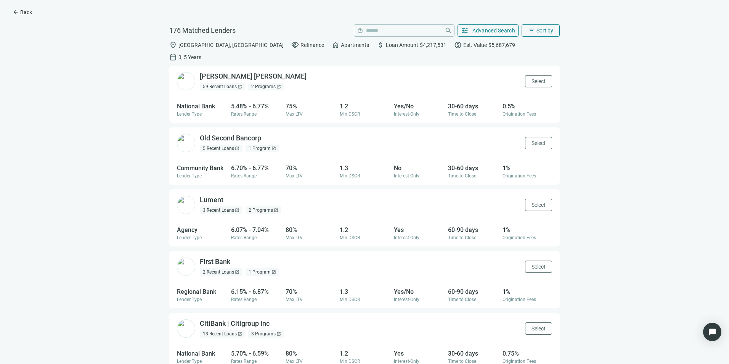
click at [18, 9] on span "arrow_back" at bounding box center [16, 12] width 6 height 6
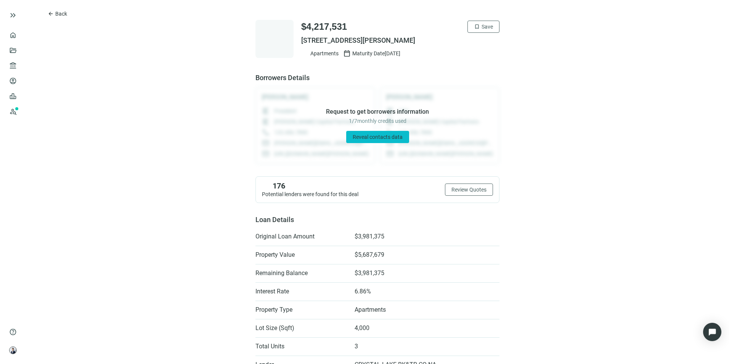
click at [375, 137] on span "Reveal contacts data" at bounding box center [378, 137] width 50 height 6
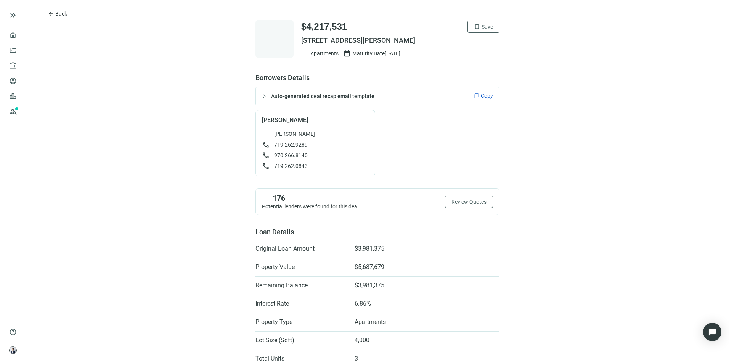
click at [340, 95] on span "Auto-generated deal recap email template" at bounding box center [322, 96] width 103 height 6
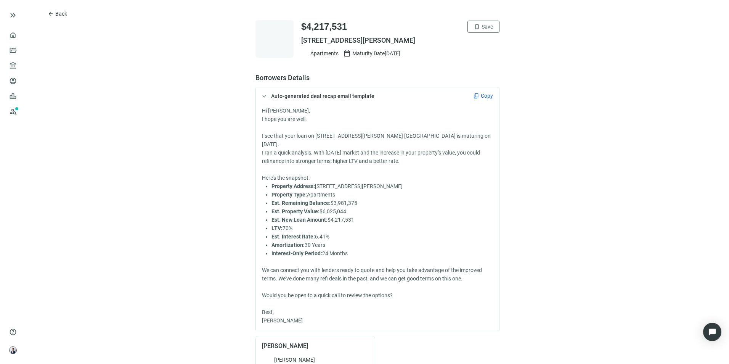
click at [481, 97] on span "Copy" at bounding box center [487, 96] width 12 height 8
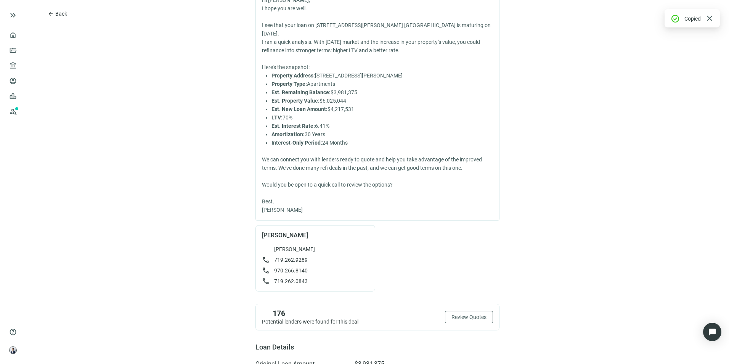
scroll to position [114, 0]
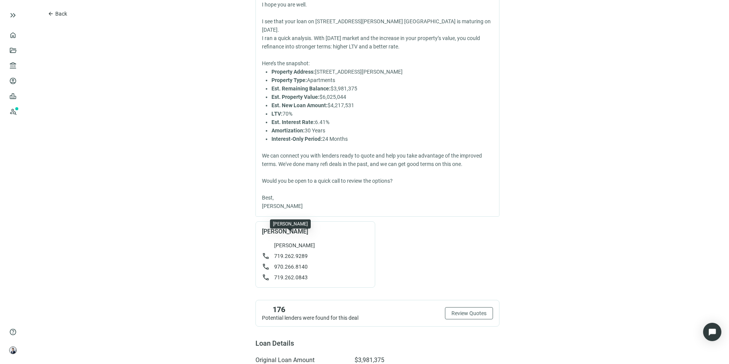
click at [292, 241] on span "[PERSON_NAME]" at bounding box center [294, 245] width 41 height 8
drag, startPoint x: 289, startPoint y: 236, endPoint x: 377, endPoint y: 209, distance: 92.3
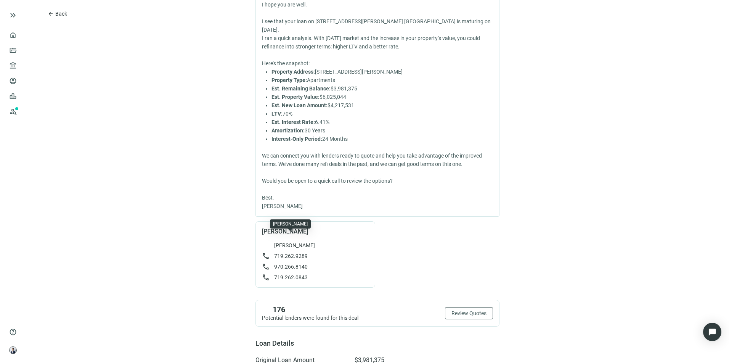
click at [377, 209] on div "Borrowers Details Auto-generated deal recap email template content_copy Copy Hi…" at bounding box center [377, 123] width 244 height 329
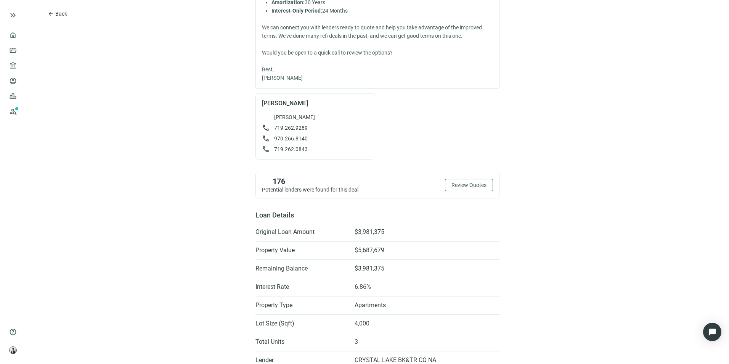
scroll to position [76, 0]
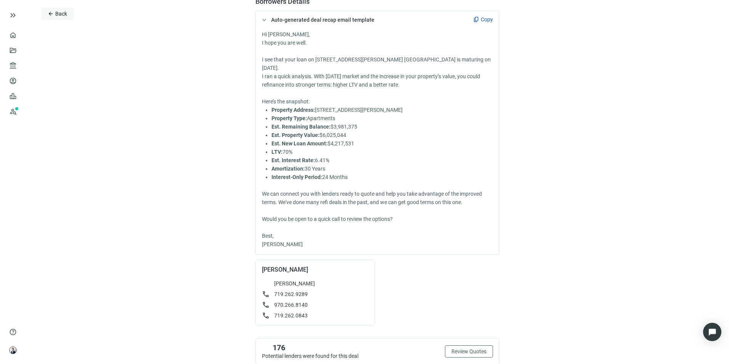
click at [60, 10] on button "arrow_back Back" at bounding box center [57, 14] width 32 height 12
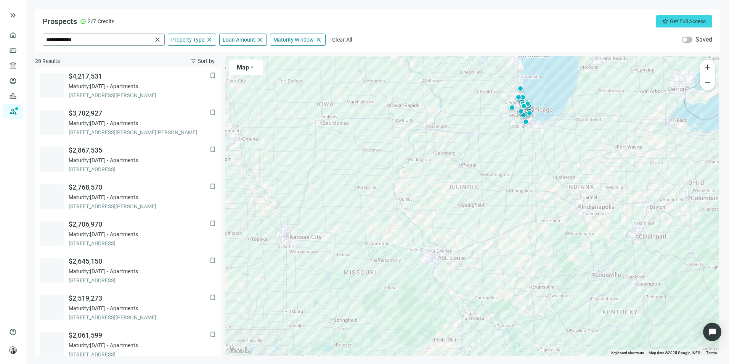
click at [157, 41] on span "close" at bounding box center [158, 40] width 8 height 8
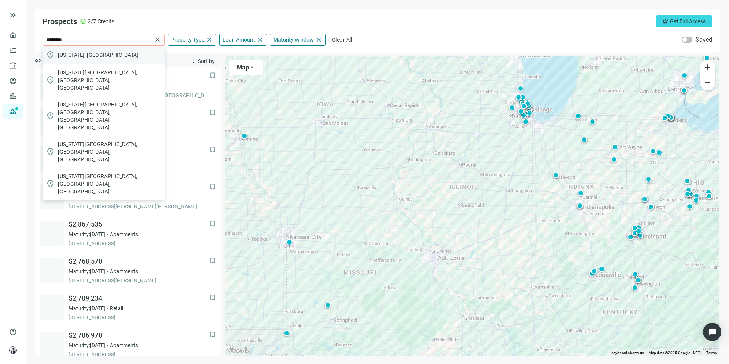
click at [125, 53] on div "location_on [US_STATE], [GEOGRAPHIC_DATA]" at bounding box center [104, 55] width 122 height 18
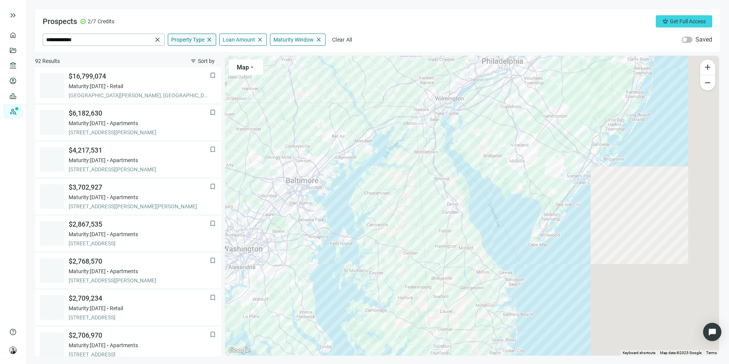
click at [186, 40] on span "Property Type" at bounding box center [187, 39] width 33 height 7
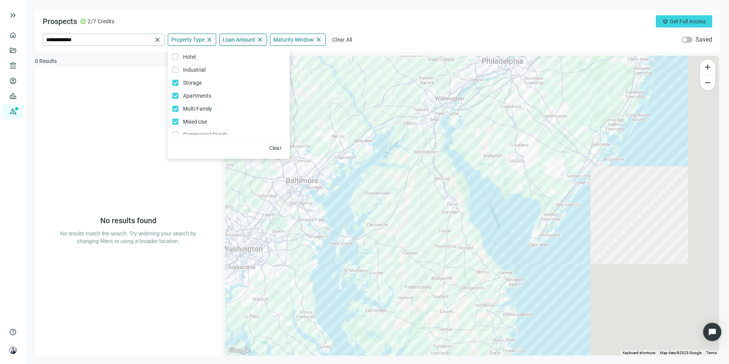
click at [238, 39] on span "Loan Amount" at bounding box center [239, 39] width 32 height 7
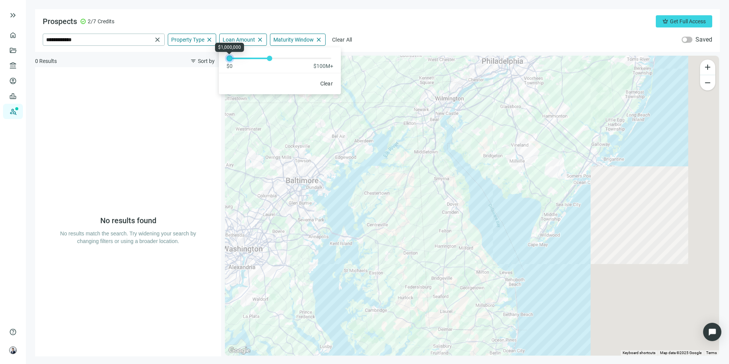
click at [231, 60] on div at bounding box center [230, 58] width 4 height 4
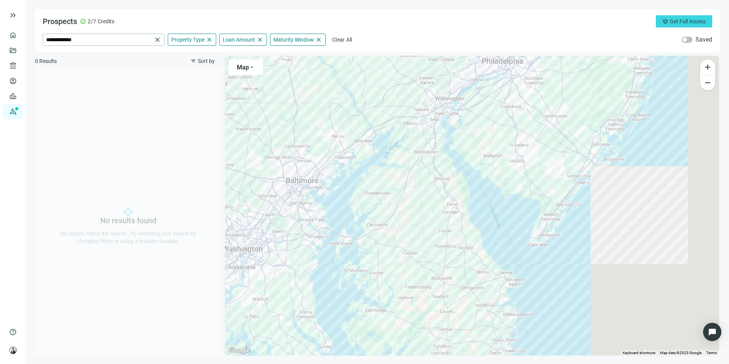
click at [385, 14] on div "**********" at bounding box center [377, 30] width 685 height 43
click at [237, 39] on span "Loan Amount" at bounding box center [239, 39] width 32 height 7
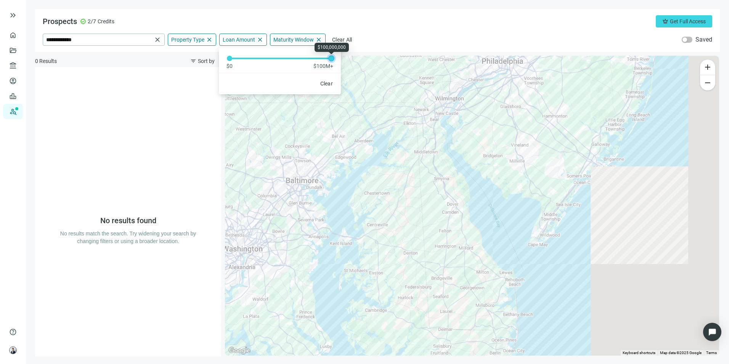
drag, startPoint x: 266, startPoint y: 58, endPoint x: 334, endPoint y: 63, distance: 67.3
click at [334, 63] on div "$0 $100M+" at bounding box center [280, 58] width 122 height 22
click at [378, 32] on div "**********" at bounding box center [377, 30] width 685 height 43
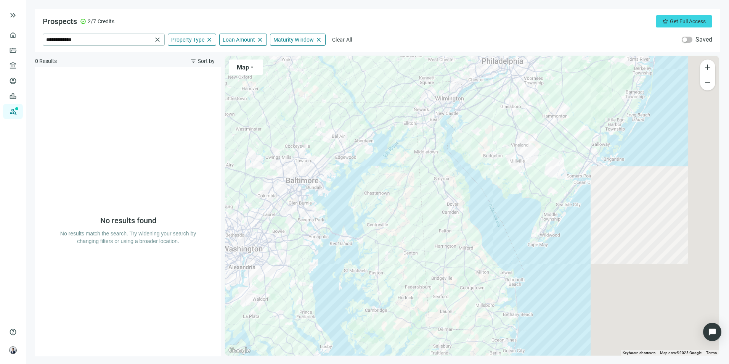
click at [147, 76] on div "No results found No results match the search. Try widening your search by chang…" at bounding box center [127, 211] width 137 height 289
click at [101, 34] on span "**********" at bounding box center [104, 40] width 122 height 12
drag, startPoint x: 104, startPoint y: 38, endPoint x: -60, endPoint y: 104, distance: 176.5
click at [0, 104] on html "**********" at bounding box center [364, 182] width 729 height 364
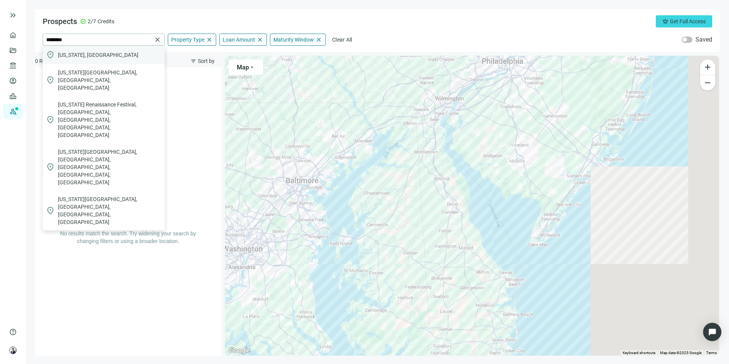
click at [107, 61] on div "location_on [US_STATE], [GEOGRAPHIC_DATA]" at bounding box center [104, 55] width 122 height 18
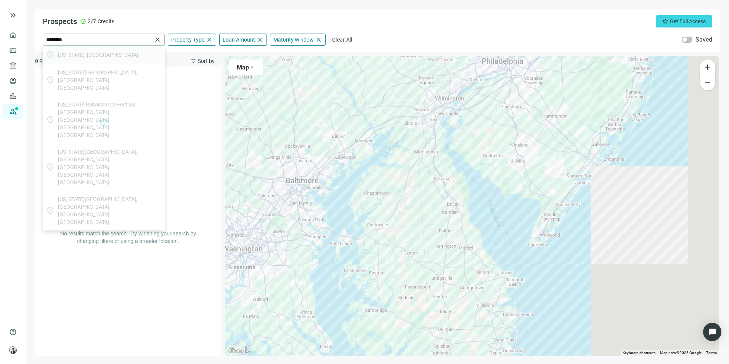
type input "**********"
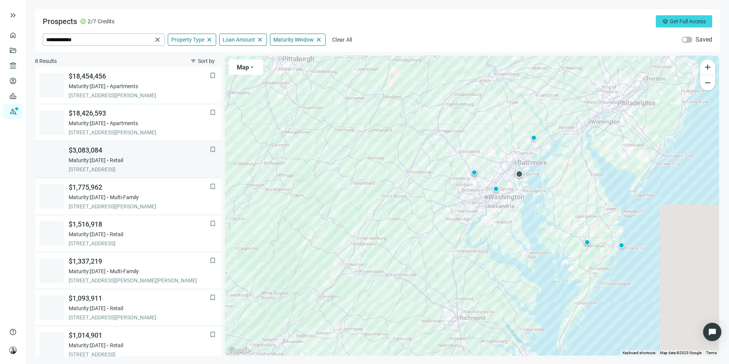
click at [160, 173] on span "[STREET_ADDRESS]" at bounding box center [139, 169] width 141 height 8
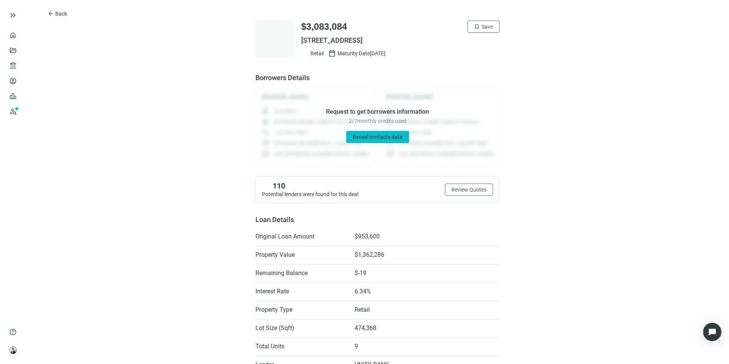
click at [364, 135] on span "Reveal contacts data" at bounding box center [378, 137] width 50 height 6
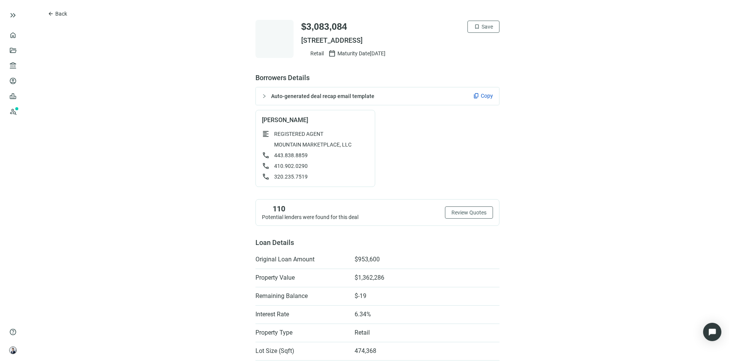
click at [288, 95] on span "Auto-generated deal recap email template" at bounding box center [322, 96] width 103 height 6
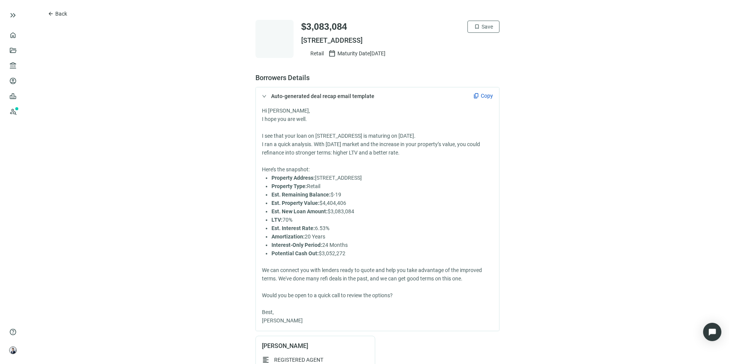
click at [288, 95] on span "Auto-generated deal recap email template" at bounding box center [322, 96] width 103 height 6
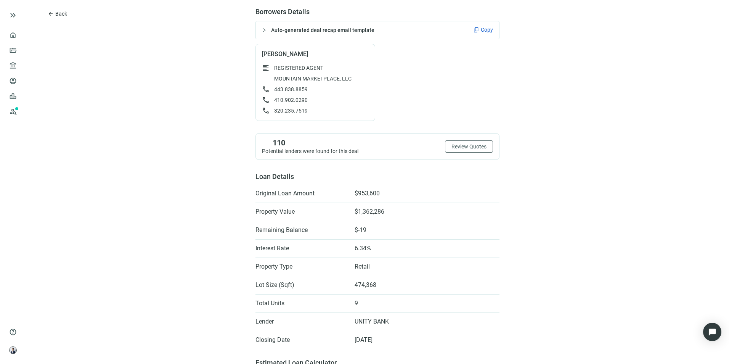
scroll to position [76, 0]
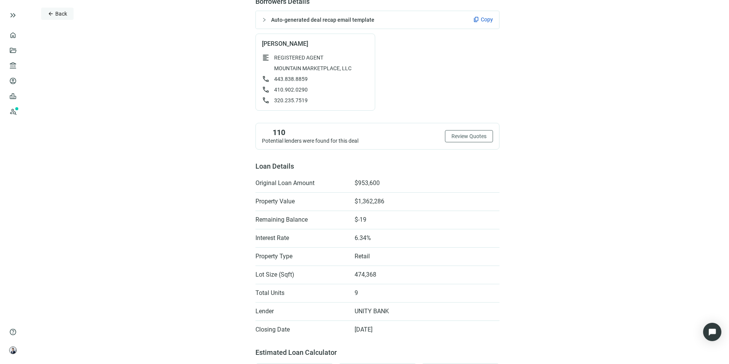
click at [59, 13] on span "Back" at bounding box center [61, 14] width 12 height 6
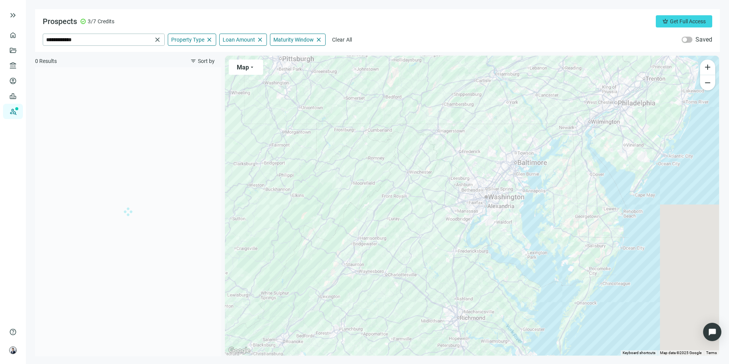
scroll to position [7, 0]
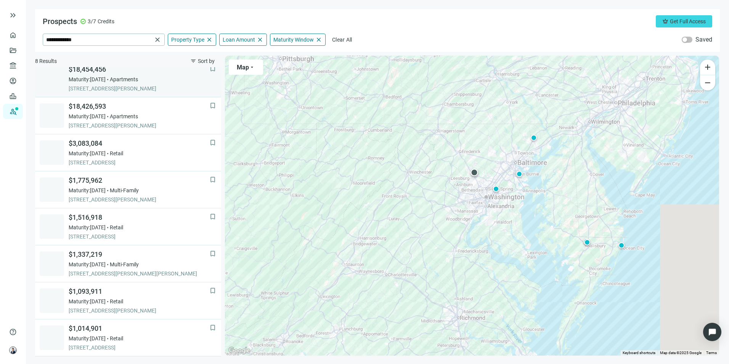
click at [127, 91] on span "[STREET_ADDRESS][PERSON_NAME]" at bounding box center [139, 89] width 141 height 8
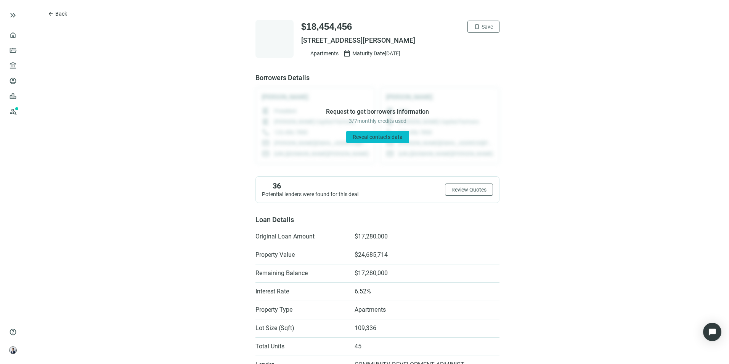
click at [379, 138] on span "Reveal contacts data" at bounding box center [378, 137] width 50 height 6
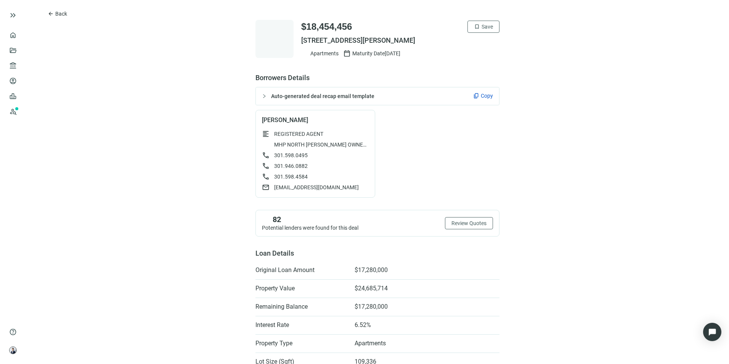
click at [427, 95] on span "Auto-generated deal recap email template" at bounding box center [372, 96] width 202 height 8
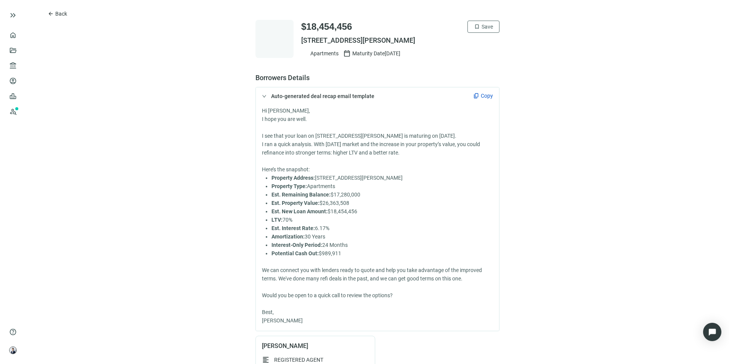
click at [481, 94] on span "Copy" at bounding box center [487, 96] width 12 height 8
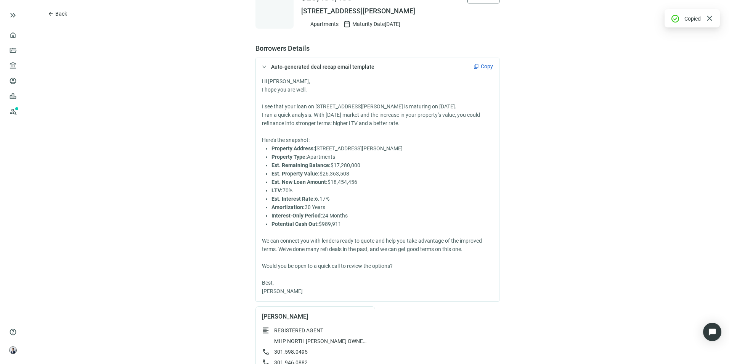
scroll to position [114, 0]
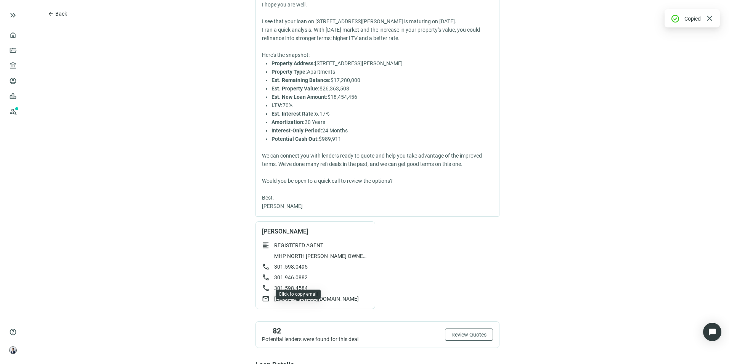
click at [314, 257] on span "[EMAIL_ADDRESS][DOMAIN_NAME]" at bounding box center [316, 299] width 85 height 8
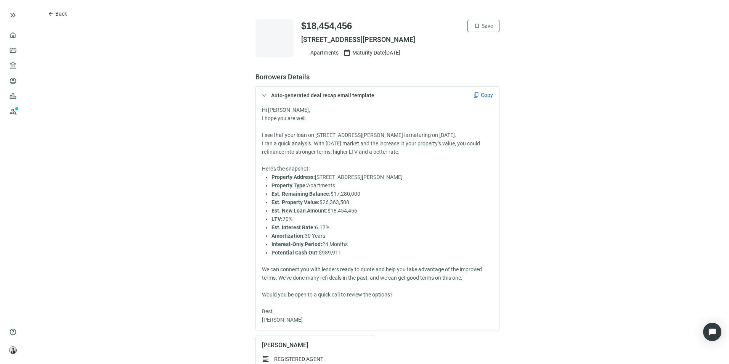
scroll to position [0, 0]
click at [484, 100] on div "Auto-generated deal recap email template content_copy Copy" at bounding box center [377, 96] width 243 height 18
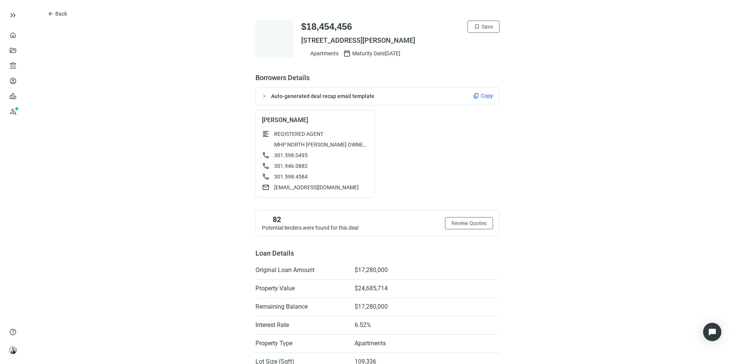
click at [481, 92] on span "Copy" at bounding box center [487, 96] width 12 height 8
click at [67, 17] on button "arrow_back Back" at bounding box center [57, 14] width 32 height 12
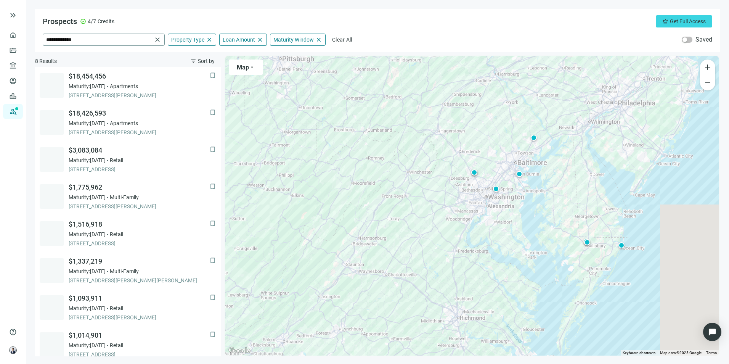
click at [159, 41] on span "close" at bounding box center [158, 40] width 8 height 8
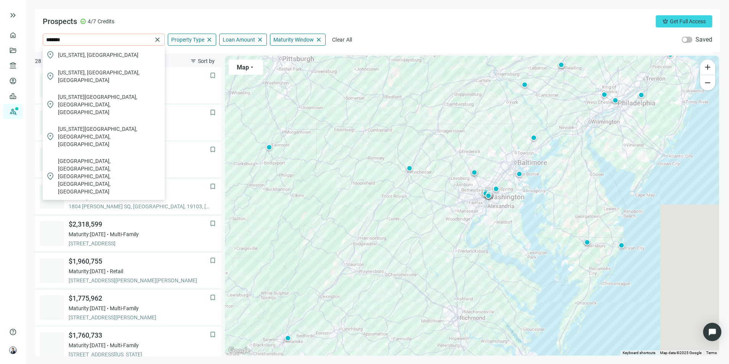
click at [141, 55] on div "location_on [US_STATE], [GEOGRAPHIC_DATA]" at bounding box center [104, 55] width 122 height 18
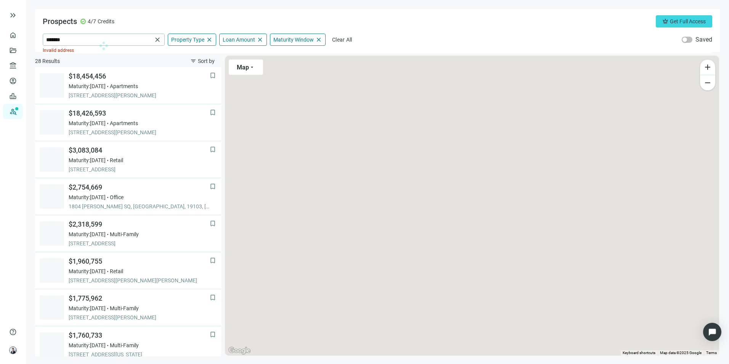
type input "**********"
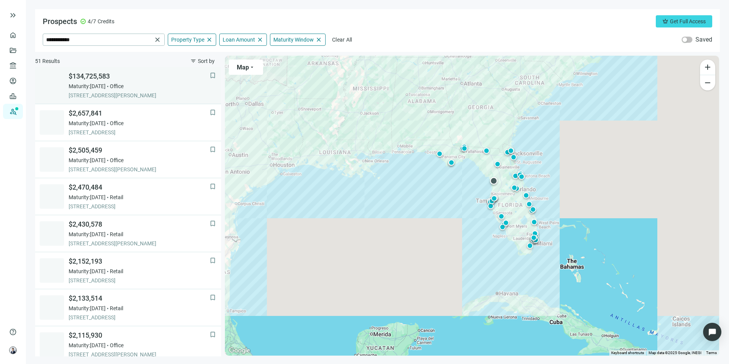
click at [157, 96] on span "[STREET_ADDRESS][PERSON_NAME]" at bounding box center [139, 95] width 141 height 8
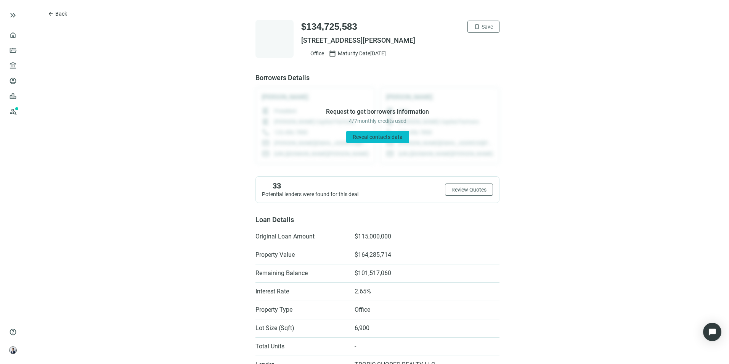
click at [388, 134] on span "Reveal contacts data" at bounding box center [378, 137] width 50 height 6
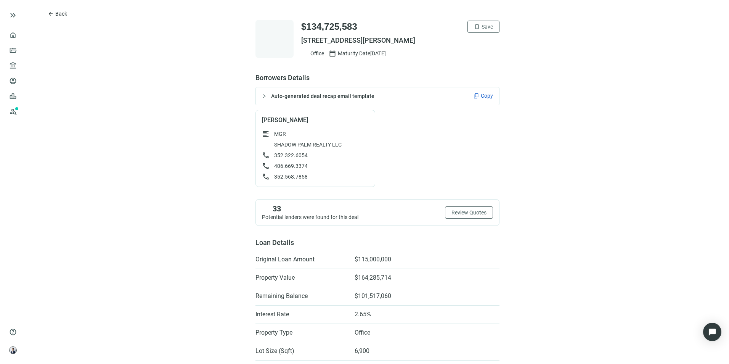
click at [267, 133] on div "format_align_left MGR" at bounding box center [315, 134] width 107 height 8
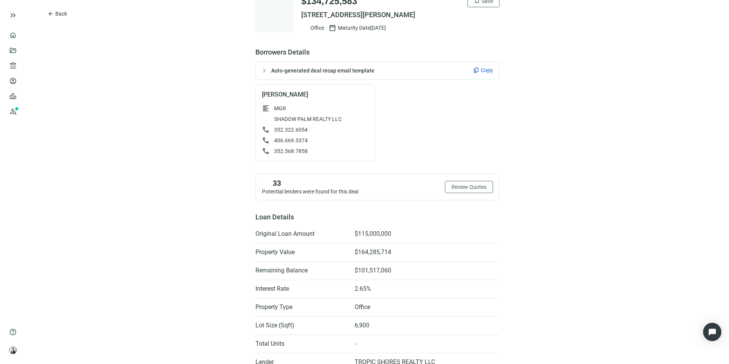
scroll to position [76, 0]
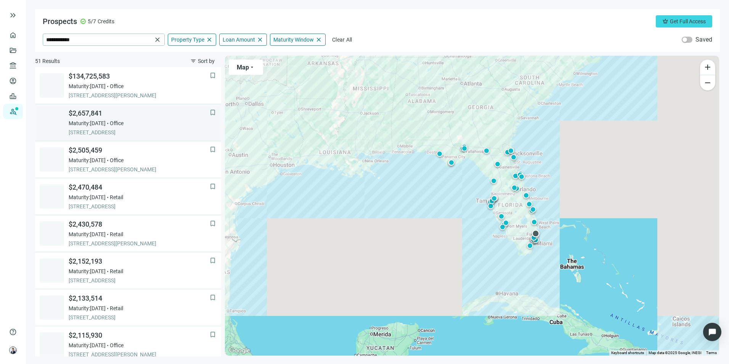
click at [123, 127] on span "Office" at bounding box center [117, 123] width 14 height 8
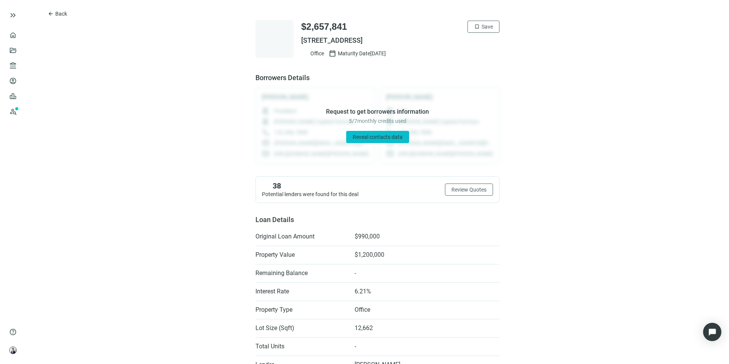
click at [355, 136] on span "Reveal contacts data" at bounding box center [378, 137] width 50 height 6
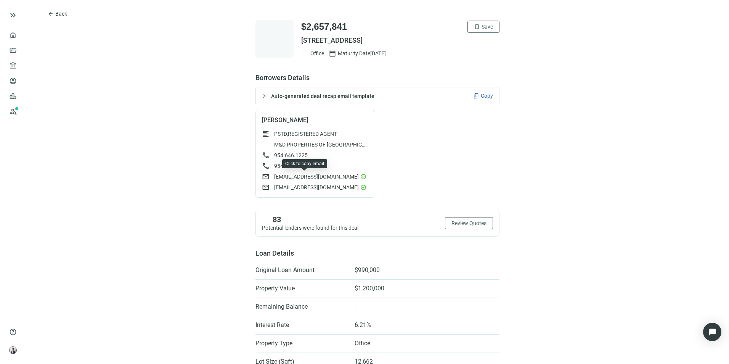
click at [335, 177] on span "[EMAIL_ADDRESS][DOMAIN_NAME]" at bounding box center [316, 177] width 85 height 8
click at [481, 94] on span "Copy" at bounding box center [487, 96] width 12 height 8
click at [330, 176] on span "[EMAIL_ADDRESS][DOMAIN_NAME]" at bounding box center [316, 177] width 85 height 8
click at [57, 13] on span "Back" at bounding box center [61, 14] width 12 height 6
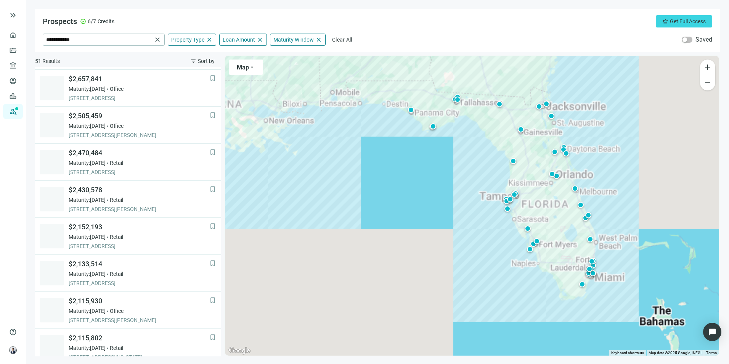
scroll to position [37, 0]
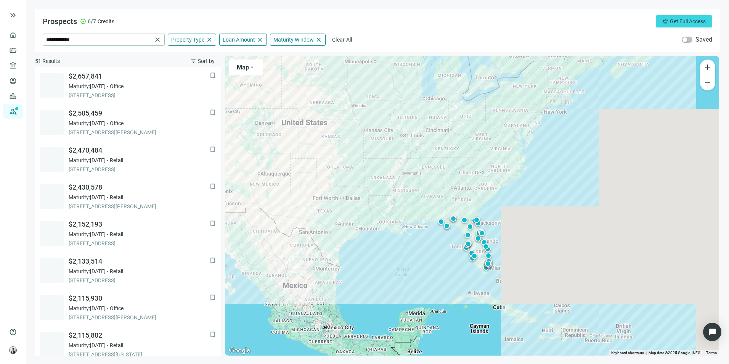
drag, startPoint x: 586, startPoint y: 110, endPoint x: 572, endPoint y: 151, distance: 43.5
click at [484, 151] on div "To activate drag with keyboard, press Alt + Enter. Once in keyboard drag state,…" at bounding box center [472, 206] width 494 height 300
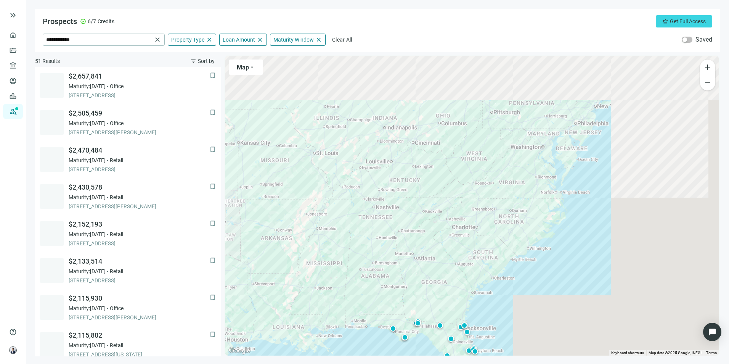
drag, startPoint x: 619, startPoint y: 94, endPoint x: 596, endPoint y: 202, distance: 110.3
click at [484, 202] on div "To activate drag with keyboard, press Alt + Enter. Once in keyboard drag state,…" at bounding box center [472, 206] width 494 height 300
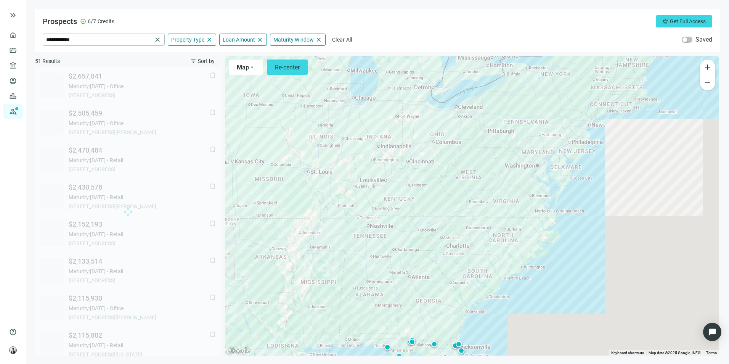
click at [484, 147] on div "To activate drag with keyboard, press Alt + Enter. Once in keyboard drag state,…" at bounding box center [472, 206] width 494 height 300
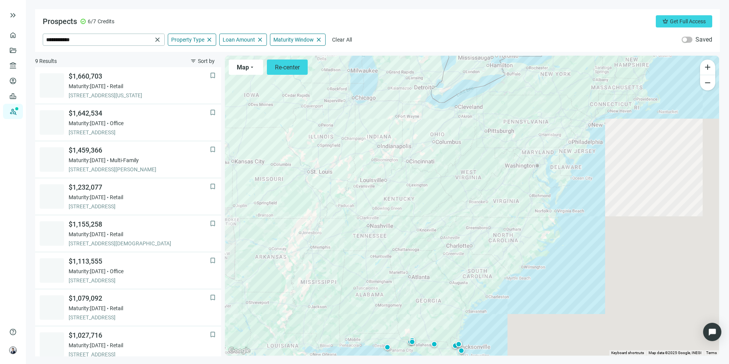
click at [484, 148] on div "To activate drag with keyboard, press Alt + Enter. Once in keyboard drag state,…" at bounding box center [472, 206] width 494 height 300
click at [155, 39] on span "close" at bounding box center [158, 40] width 8 height 8
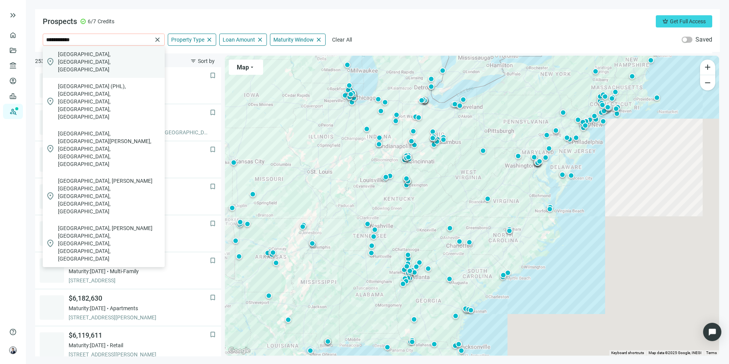
click at [99, 55] on span "[GEOGRAPHIC_DATA], [GEOGRAPHIC_DATA], [GEOGRAPHIC_DATA]" at bounding box center [110, 61] width 104 height 23
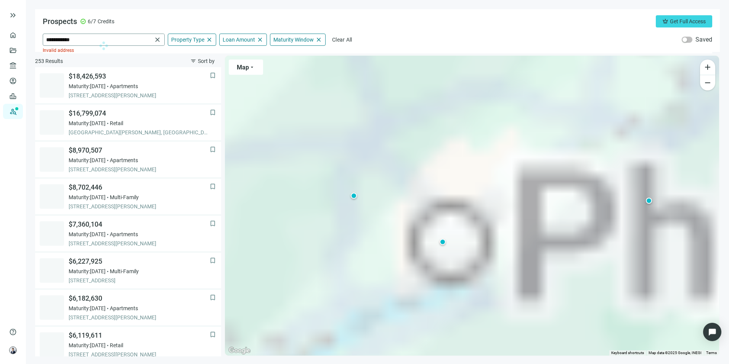
type input "**********"
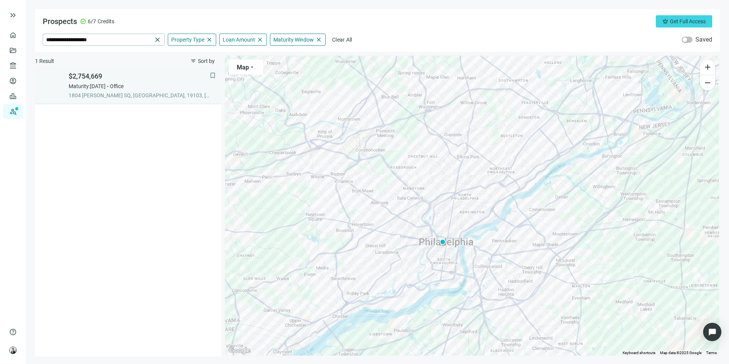
click at [151, 97] on span "1804 [PERSON_NAME] SQ, [GEOGRAPHIC_DATA], 19103, [GEOGRAPHIC_DATA]" at bounding box center [139, 95] width 141 height 8
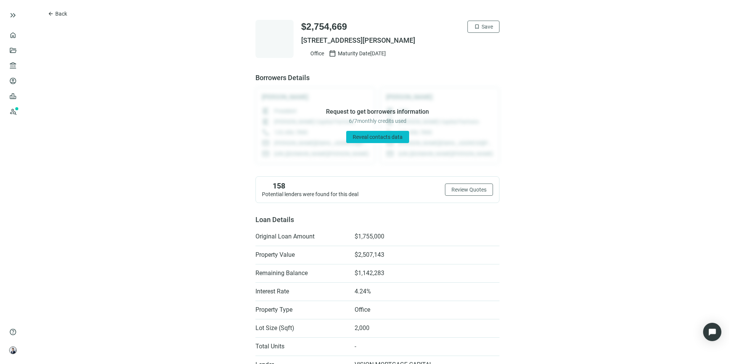
click at [386, 133] on button "Reveal contacts data" at bounding box center [377, 137] width 63 height 12
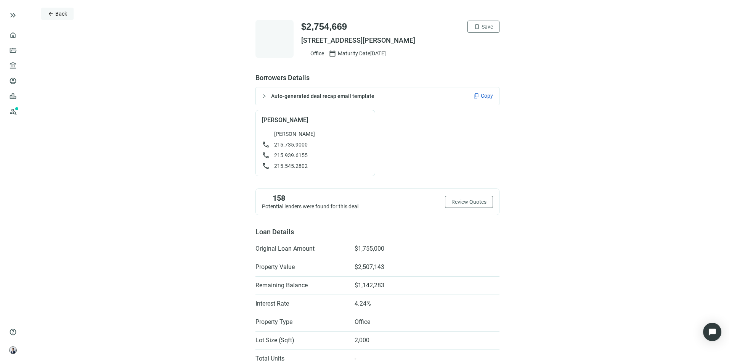
click at [63, 12] on span "Back" at bounding box center [61, 14] width 12 height 6
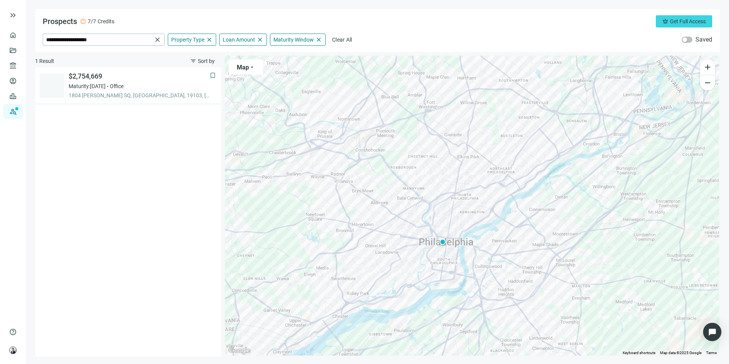
click at [398, 36] on div "**********" at bounding box center [377, 40] width 669 height 12
click at [83, 21] on span "error" at bounding box center [83, 21] width 6 height 6
drag, startPoint x: 83, startPoint y: 21, endPoint x: 154, endPoint y: 144, distance: 141.9
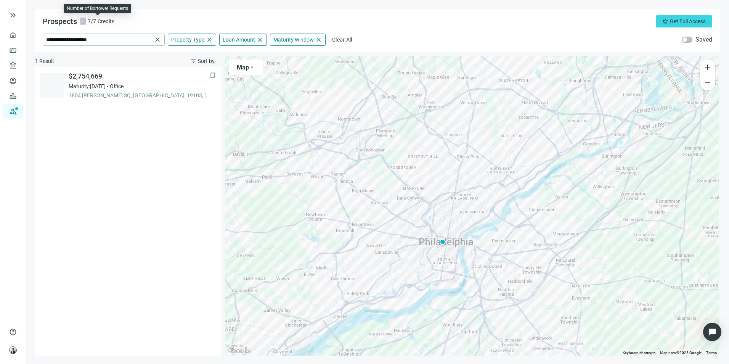
click at [156, 161] on div "bookmark $2,754,669 Maturity: [DATE] Office 1804 [PERSON_NAME] SQ, [GEOGRAPHIC_…" at bounding box center [128, 211] width 186 height 289
click at [159, 42] on span "close" at bounding box center [158, 40] width 8 height 8
click at [234, 10] on div "Prospects error 7/7 Credits crown Get Full Access close Property Type close Loa…" at bounding box center [377, 30] width 685 height 43
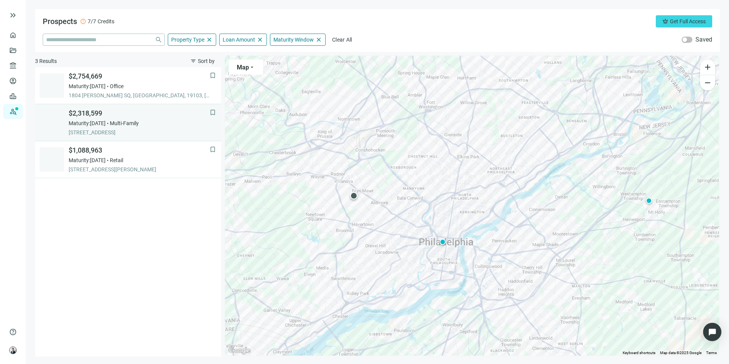
click at [163, 123] on div "Maturity: [DATE] Multi-Family" at bounding box center [139, 123] width 141 height 8
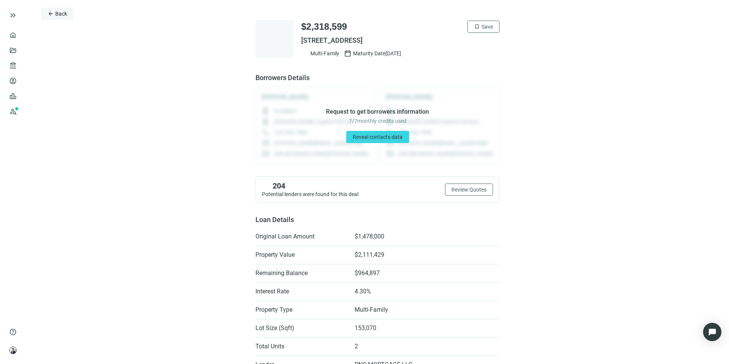
click at [60, 16] on span "Back" at bounding box center [61, 14] width 12 height 6
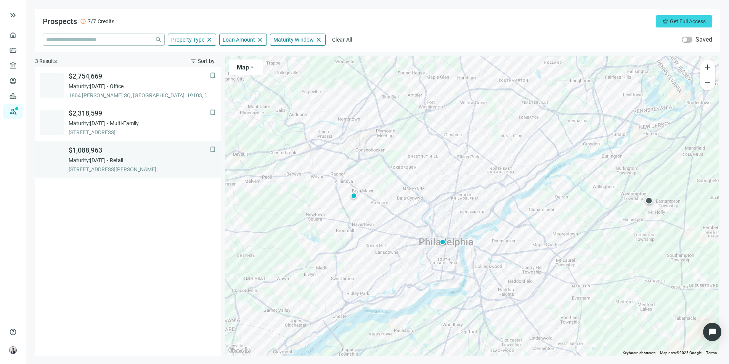
click at [135, 173] on link "bookmark $1,088,963 Maturity: [DATE] Retail [STREET_ADDRESS][PERSON_NAME]" at bounding box center [128, 159] width 186 height 37
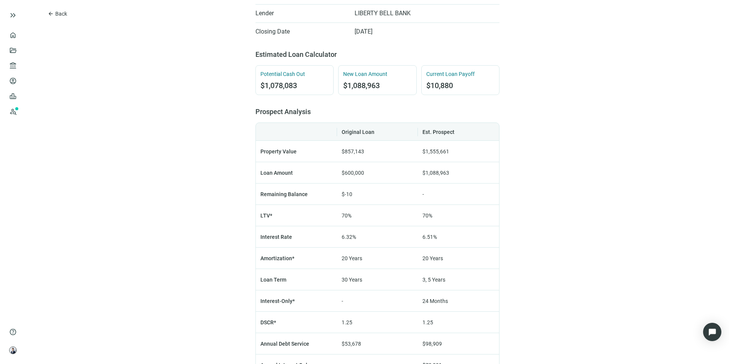
scroll to position [114, 0]
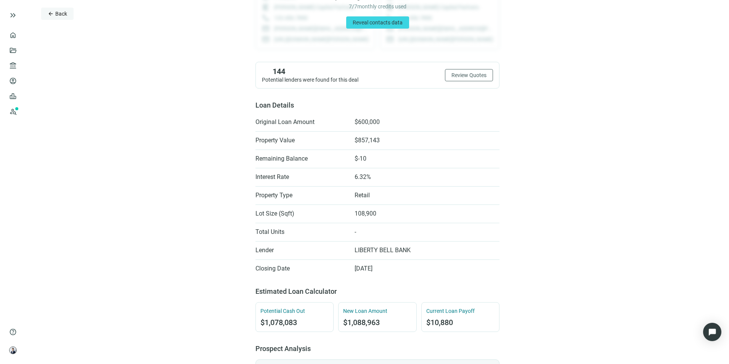
click at [57, 17] on span "Back" at bounding box center [61, 14] width 12 height 6
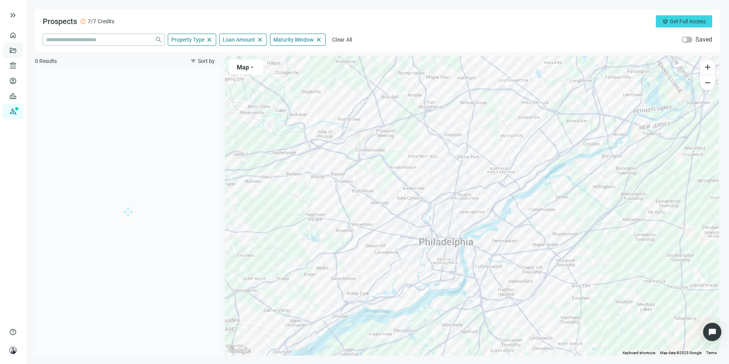
click at [19, 47] on link "Deals" at bounding box center [26, 50] width 14 height 6
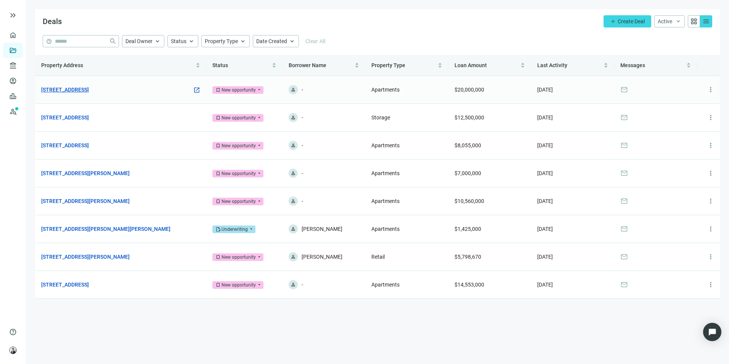
click at [126, 85] on td "[STREET_ADDRESS] open_in_new" at bounding box center [120, 90] width 171 height 28
click at [89, 88] on link "[STREET_ADDRESS]" at bounding box center [65, 89] width 48 height 8
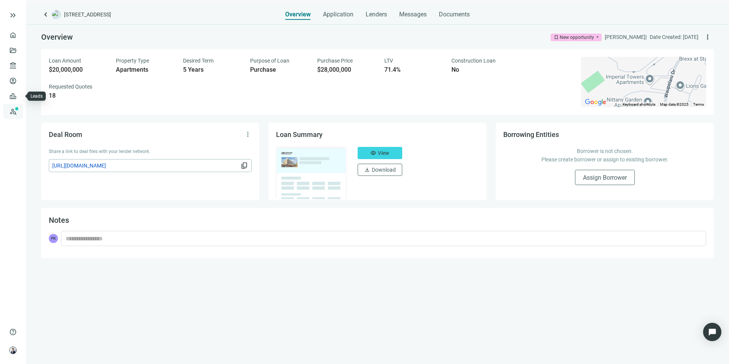
click at [19, 110] on link "Prospects New" at bounding box center [31, 111] width 24 height 15
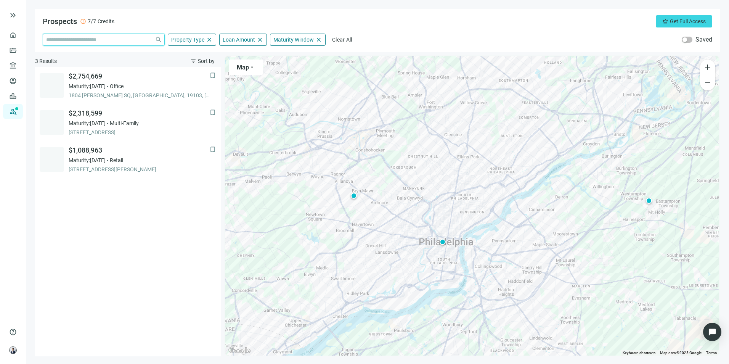
click at [136, 38] on input "search" at bounding box center [99, 39] width 106 height 11
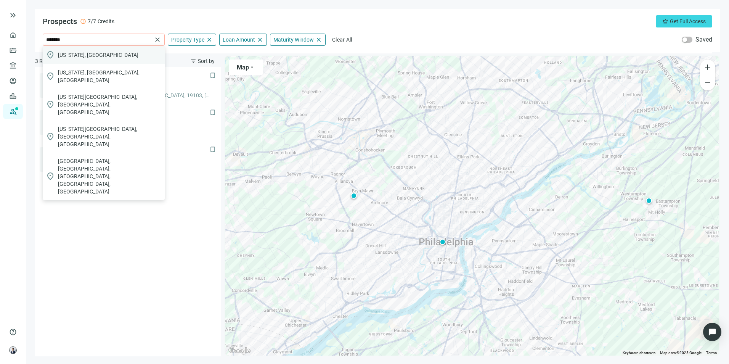
click at [133, 51] on div "location_on [US_STATE], [GEOGRAPHIC_DATA]" at bounding box center [104, 55] width 122 height 18
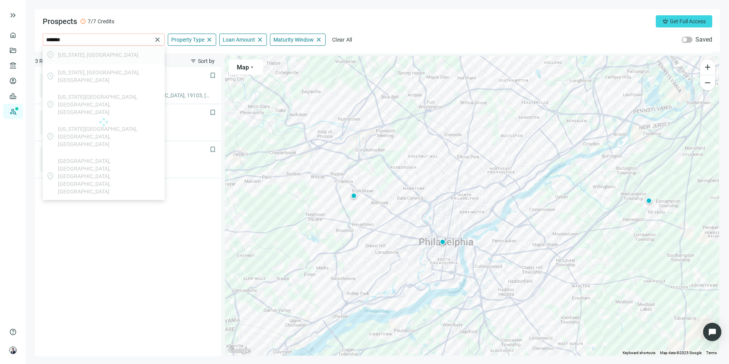
type input "**********"
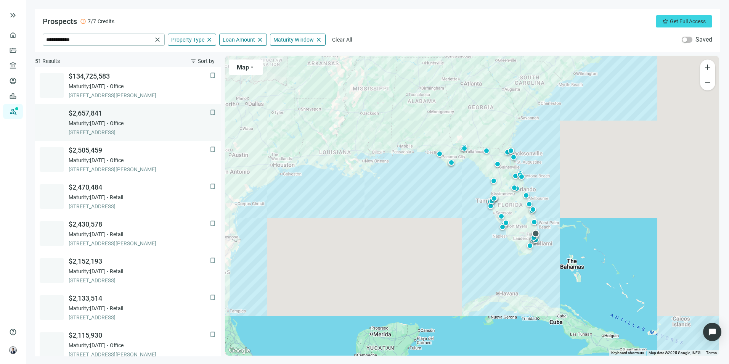
click at [161, 130] on span "[STREET_ADDRESS]" at bounding box center [139, 132] width 141 height 8
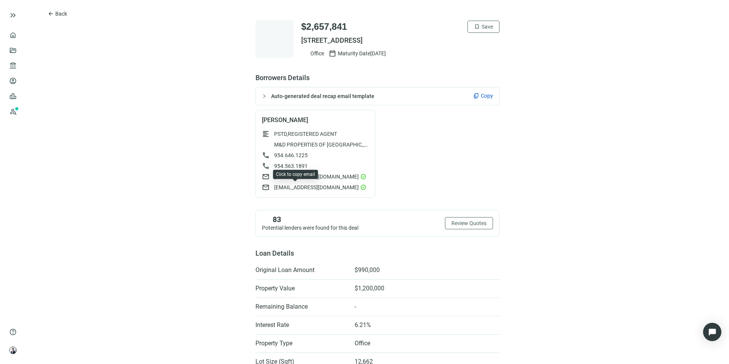
click at [306, 186] on span "[EMAIL_ADDRESS][DOMAIN_NAME]" at bounding box center [316, 187] width 85 height 8
click at [56, 15] on span "Back" at bounding box center [61, 14] width 12 height 6
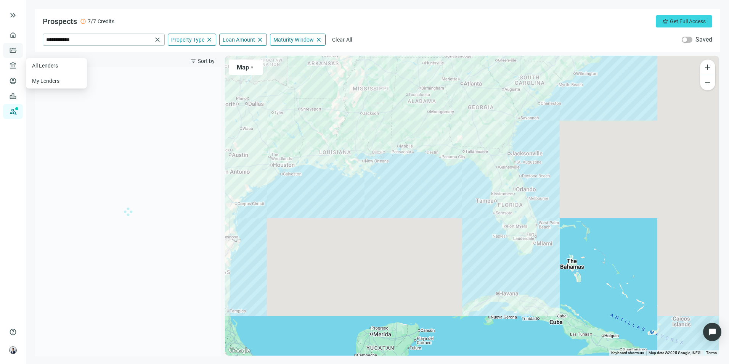
click at [19, 52] on link "Deals" at bounding box center [26, 50] width 14 height 6
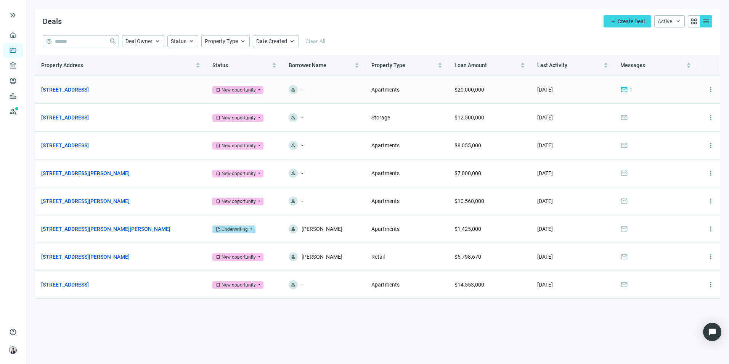
click at [106, 85] on td "[STREET_ADDRESS] open_in_new" at bounding box center [120, 90] width 171 height 28
click at [89, 88] on link "[STREET_ADDRESS]" at bounding box center [65, 89] width 48 height 8
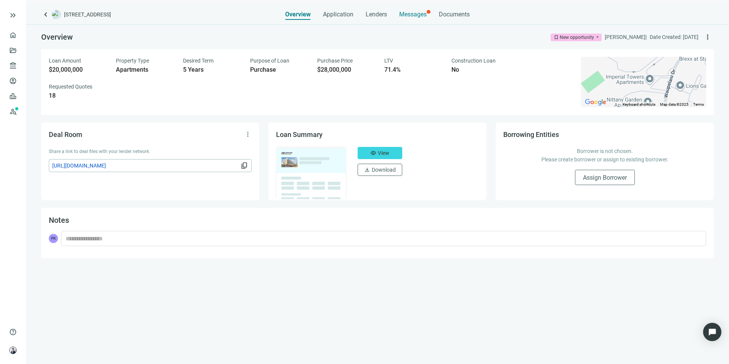
click at [406, 12] on span "Messages" at bounding box center [412, 14] width 27 height 7
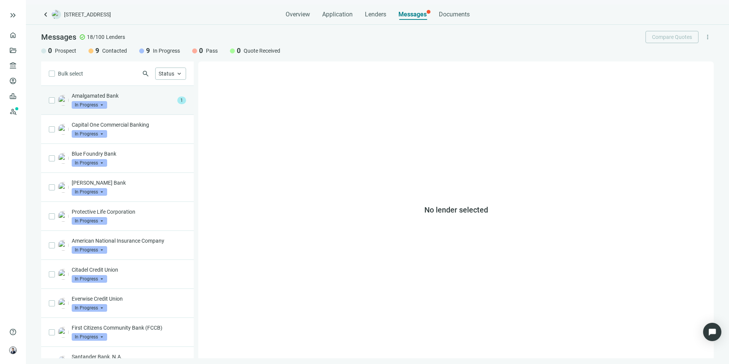
click at [105, 99] on span at bounding box center [89, 104] width 35 height 11
click at [125, 101] on div "Amalgamated Bank In Progress arrow_drop_down contacted in_progress quote_receiv…" at bounding box center [123, 100] width 103 height 17
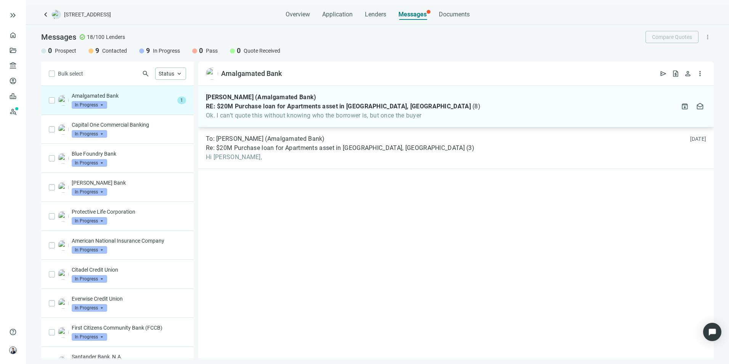
click at [319, 113] on span "Ok. I can’t quote this without knowing who the borrower is, but once the buyer" at bounding box center [343, 116] width 274 height 8
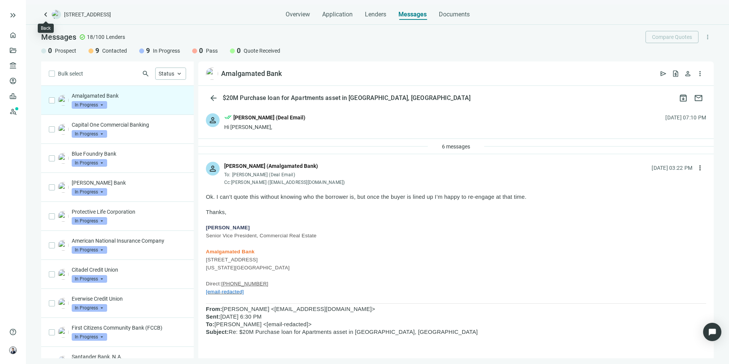
click at [45, 15] on span "keyboard_arrow_left" at bounding box center [45, 14] width 9 height 9
